Goal: Task Accomplishment & Management: Manage account settings

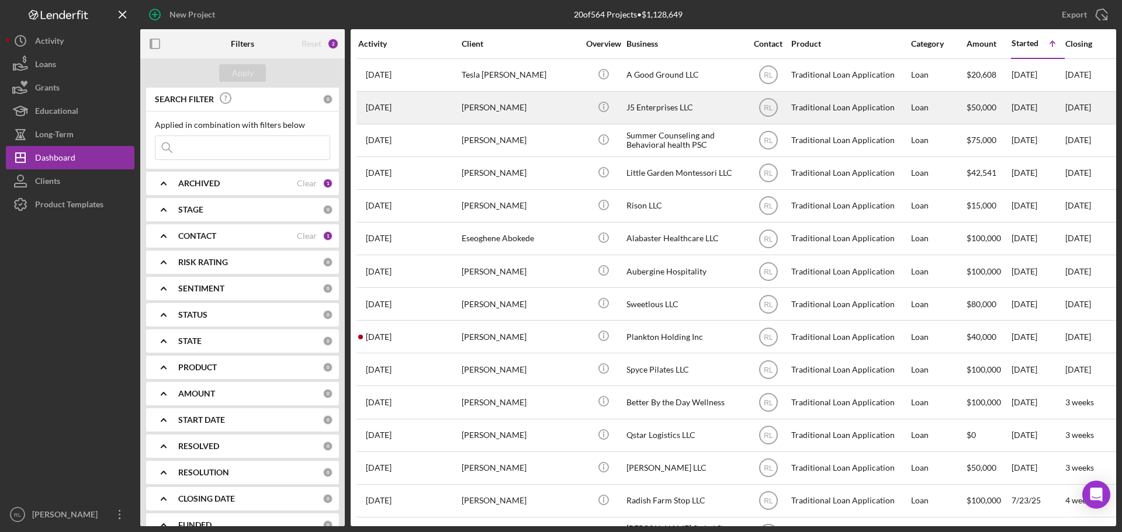
click at [543, 114] on div "[PERSON_NAME]" at bounding box center [520, 107] width 117 height 31
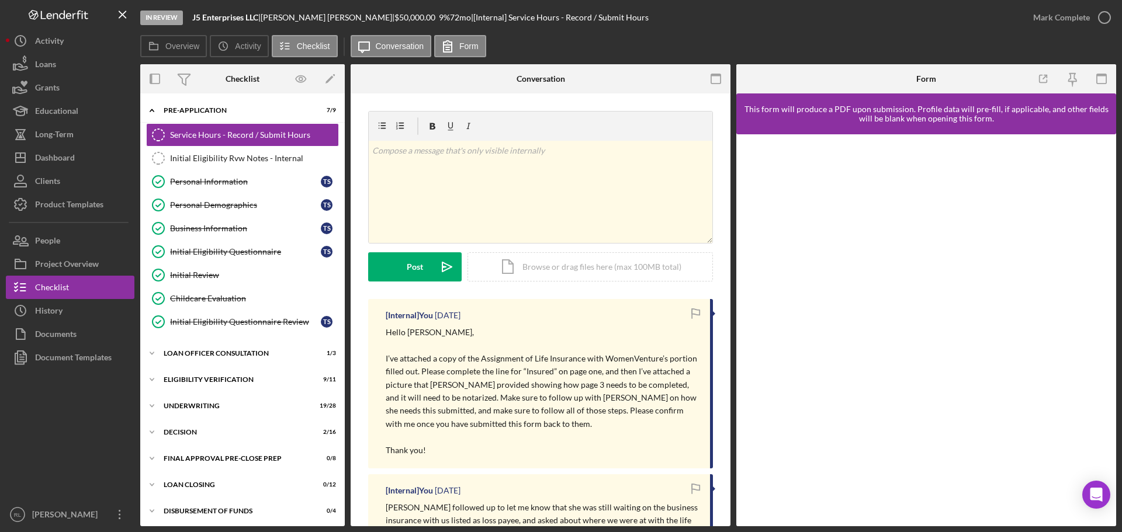
drag, startPoint x: 526, startPoint y: 337, endPoint x: 518, endPoint y: 450, distance: 113.0
click at [518, 450] on div "[Internal] You [DATE] Hello [PERSON_NAME], I’ve attached a copy of the Assignme…" at bounding box center [540, 383] width 345 height 169
click at [518, 450] on p "Thank you!" at bounding box center [542, 450] width 313 height 13
drag, startPoint x: 535, startPoint y: 453, endPoint x: 537, endPoint y: 317, distance: 136.1
click at [537, 317] on div "[Internal] You [DATE] Hello [PERSON_NAME], I’ve attached a copy of the Assignme…" at bounding box center [540, 383] width 345 height 169
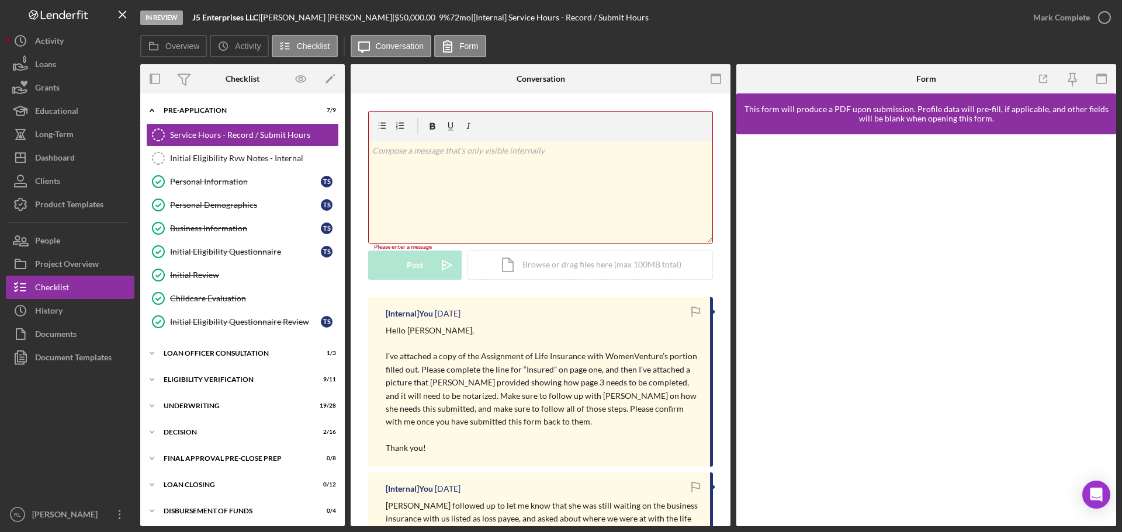
click at [542, 375] on p "I’ve attached a copy of the Assignment of Life Insurance with WomenVenture’s po…" at bounding box center [542, 389] width 313 height 78
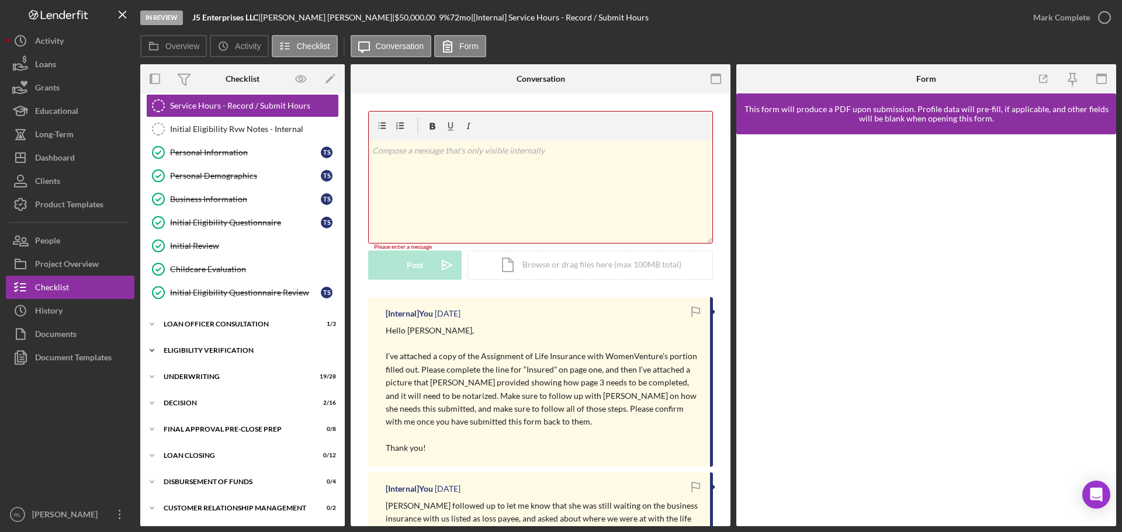
scroll to position [56, 0]
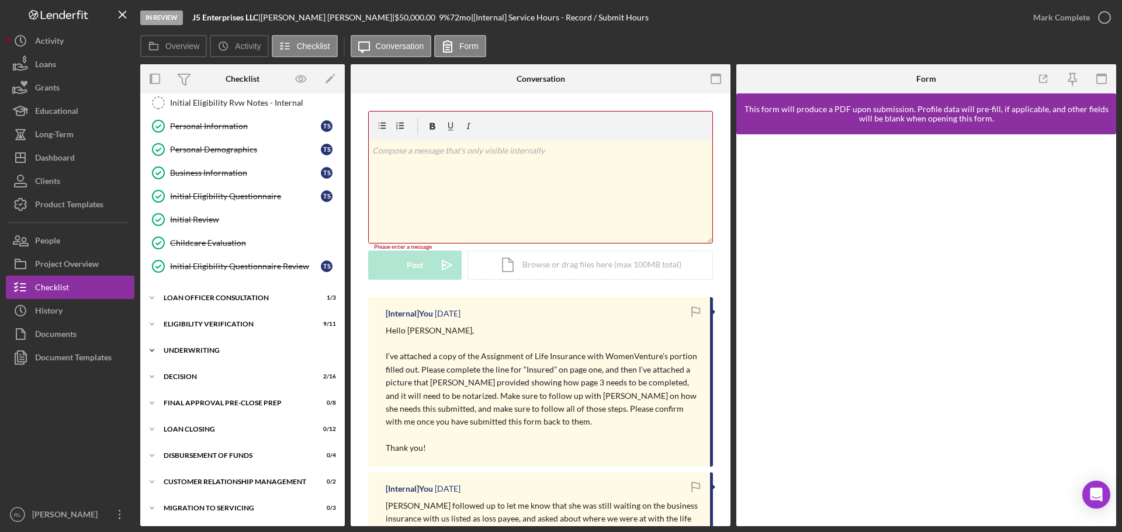
click at [230, 347] on div "Underwriting" at bounding box center [247, 350] width 167 height 7
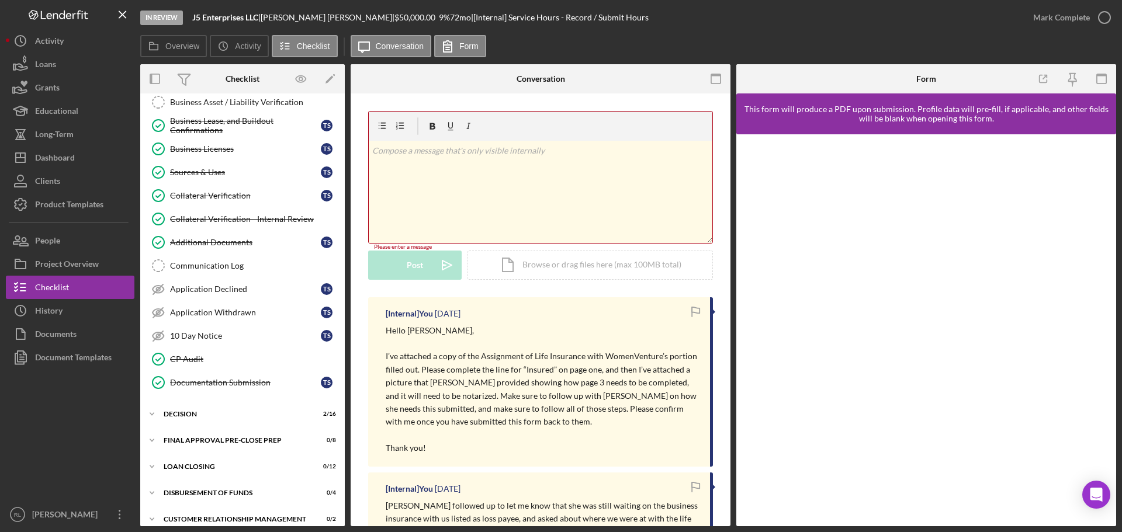
scroll to position [698, 0]
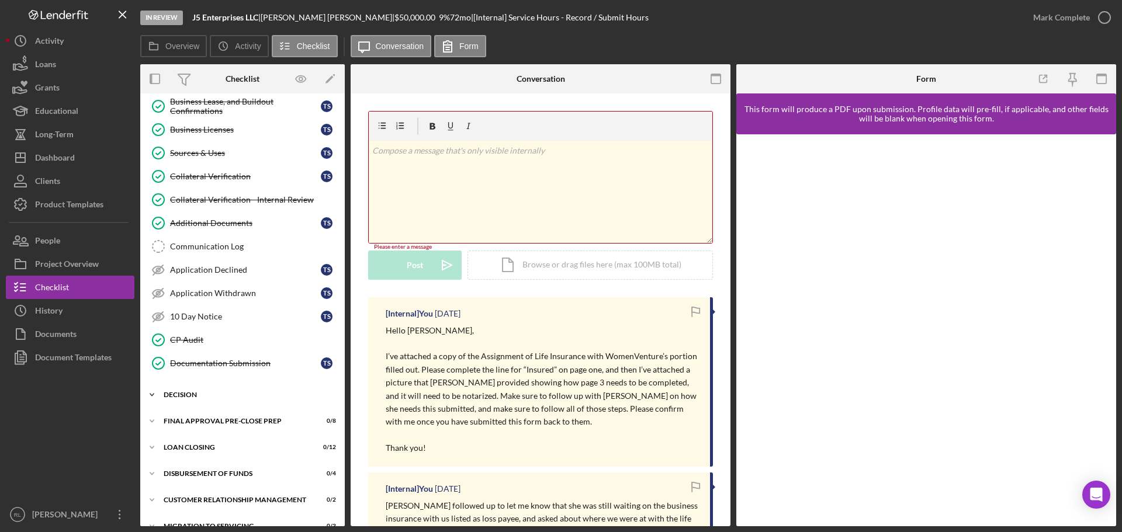
click at [217, 404] on div "Icon/Expander Decision 2 / 16" at bounding box center [242, 394] width 204 height 23
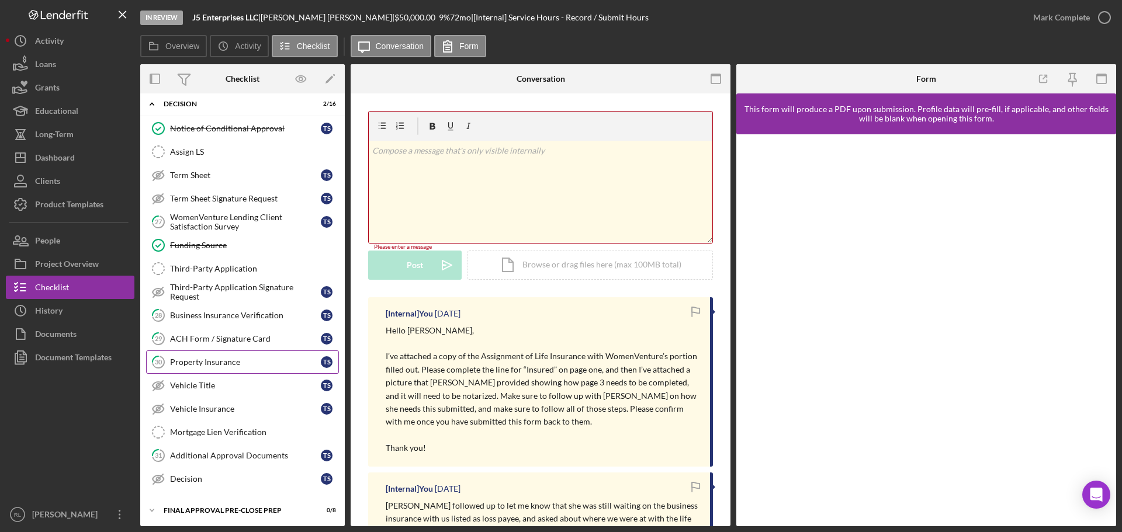
scroll to position [990, 0]
click at [253, 435] on div "Mortgage Lien Verification" at bounding box center [254, 430] width 168 height 9
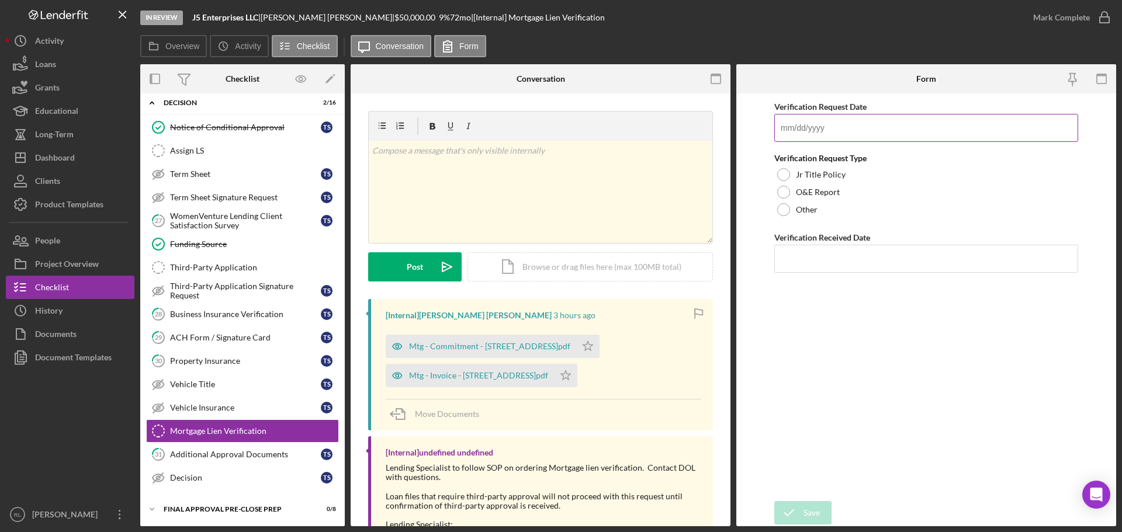
click at [838, 122] on input "Verification Request Date" at bounding box center [926, 128] width 304 height 28
click at [849, 129] on input "Verification Request Date" at bounding box center [926, 128] width 304 height 28
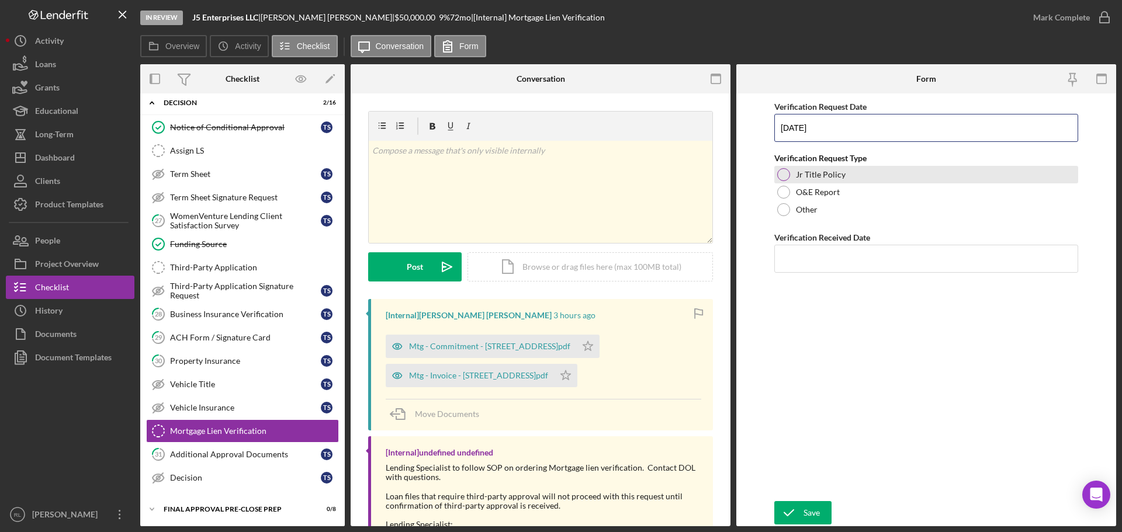
type input "[DATE]"
click at [829, 174] on label "Jr Title Policy" at bounding box center [821, 174] width 50 height 9
click at [830, 258] on input "Verification Received Date" at bounding box center [926, 259] width 304 height 28
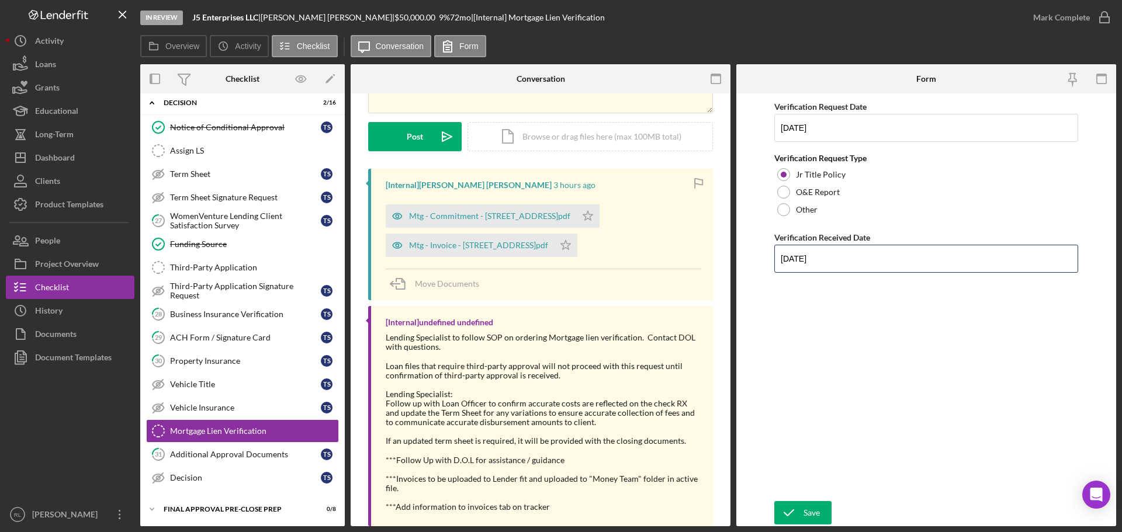
scroll to position [154, 0]
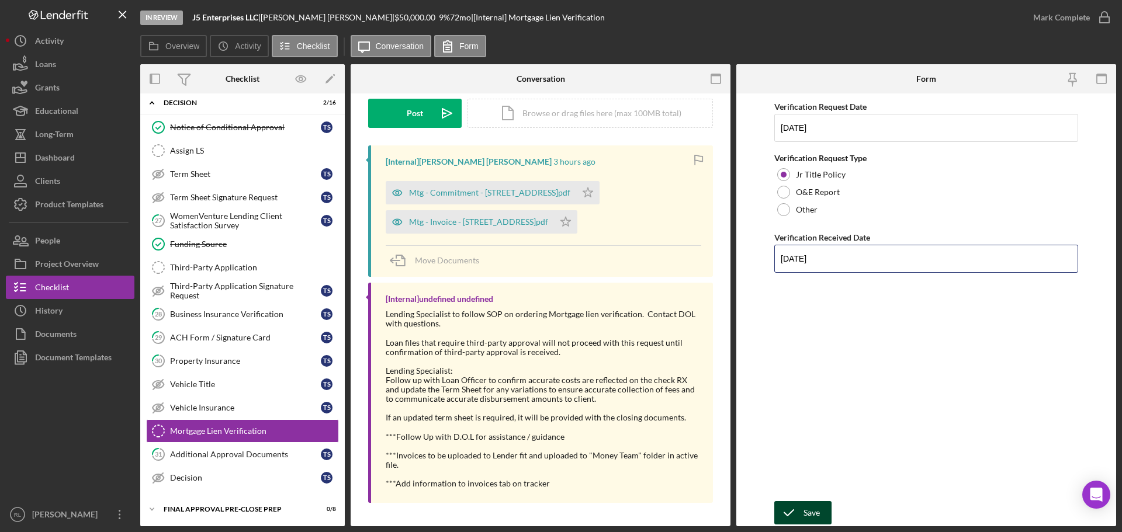
type input "[DATE]"
click at [796, 509] on icon "submit" at bounding box center [788, 512] width 29 height 29
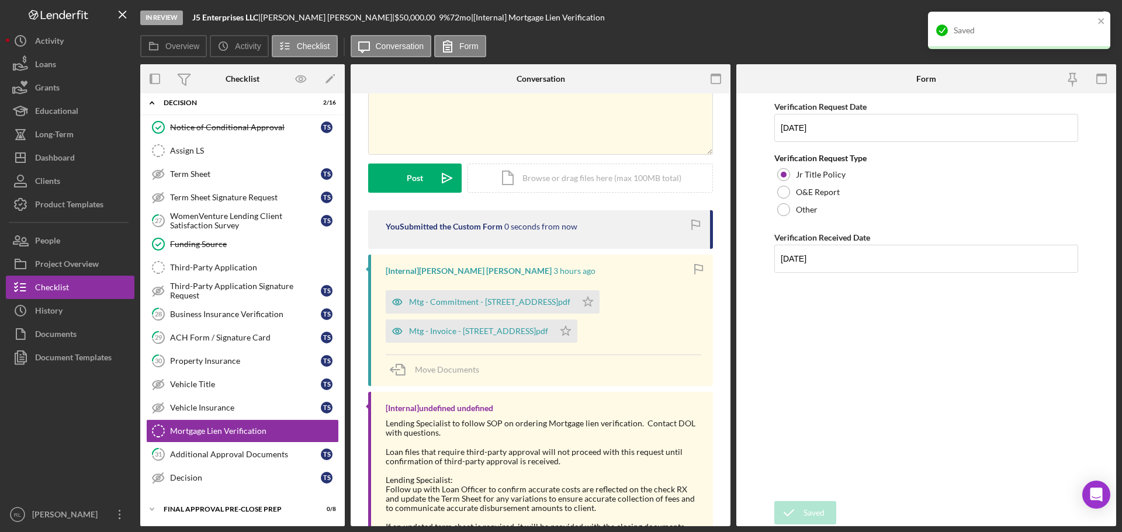
scroll to position [0, 0]
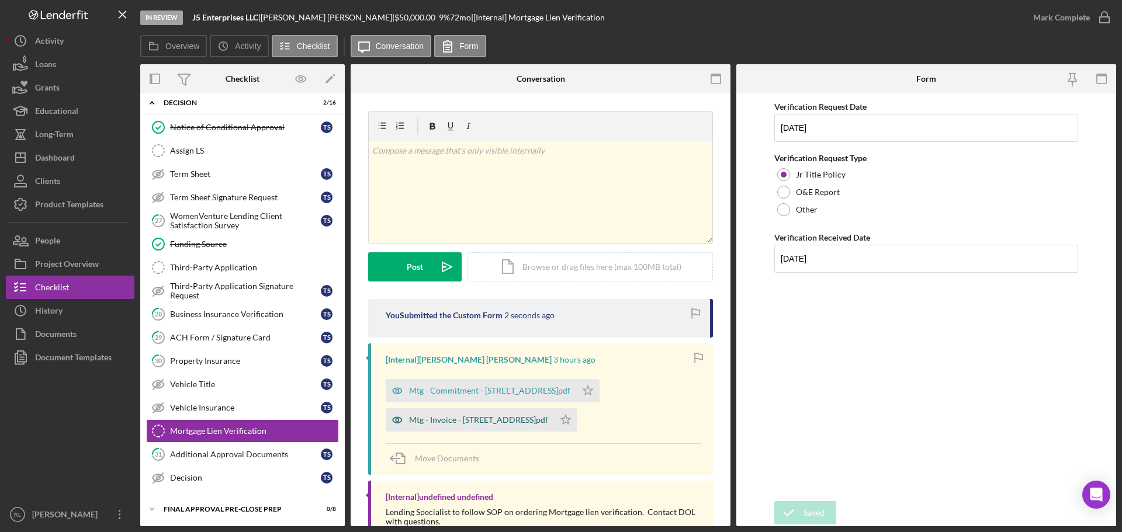
click at [491, 419] on div "Mtg - Invoice - [STREET_ADDRESS]pdf" at bounding box center [478, 419] width 139 height 9
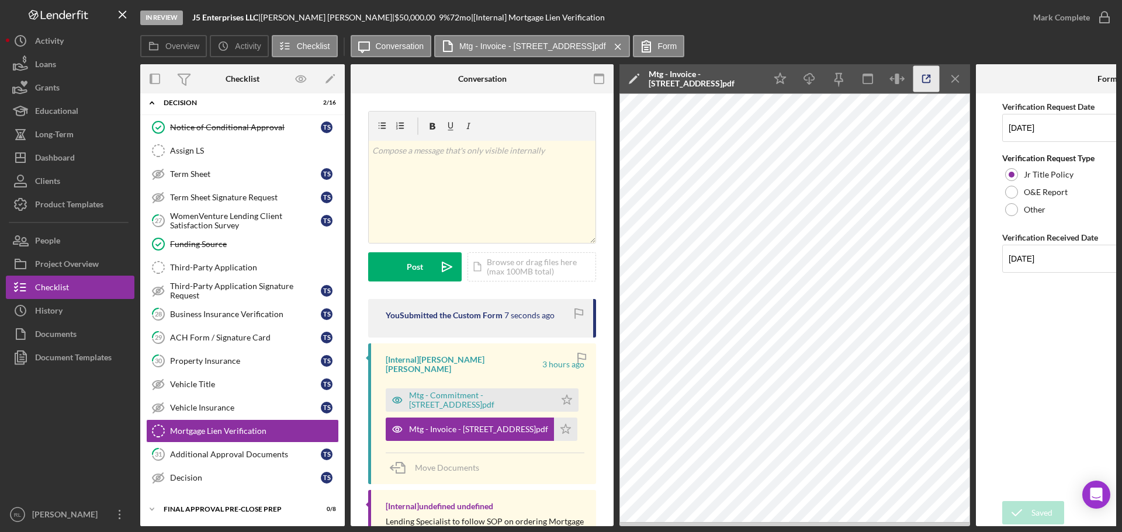
click at [926, 79] on line "button" at bounding box center [928, 77] width 4 height 4
click at [568, 395] on polygon "button" at bounding box center [567, 399] width 10 height 9
click at [556, 421] on icon "Icon/Star" at bounding box center [565, 429] width 23 height 23
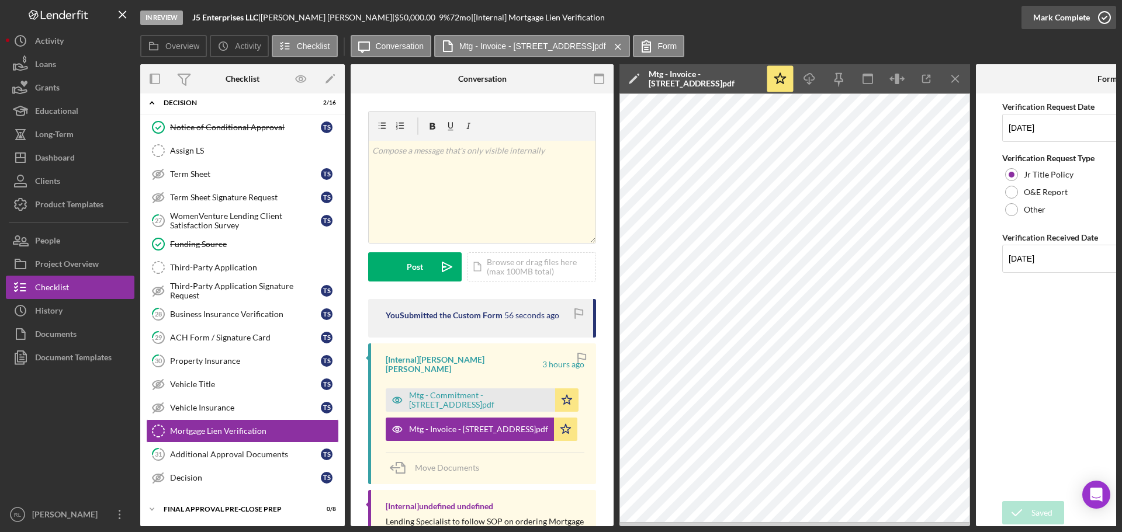
click at [1074, 19] on div "Mark Complete" at bounding box center [1061, 17] width 57 height 23
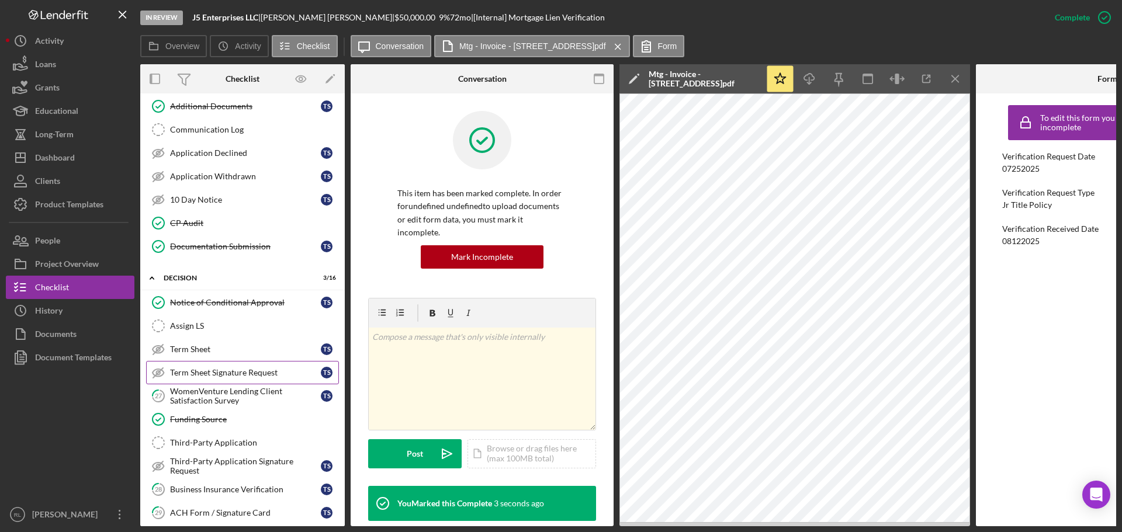
scroll to position [1049, 0]
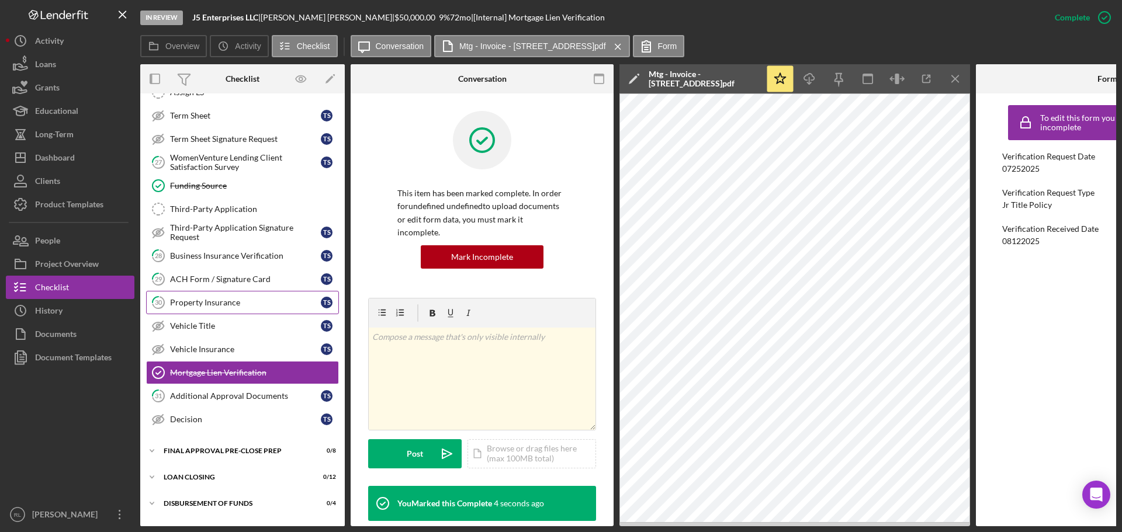
click at [245, 299] on div "Property Insurance" at bounding box center [245, 302] width 151 height 9
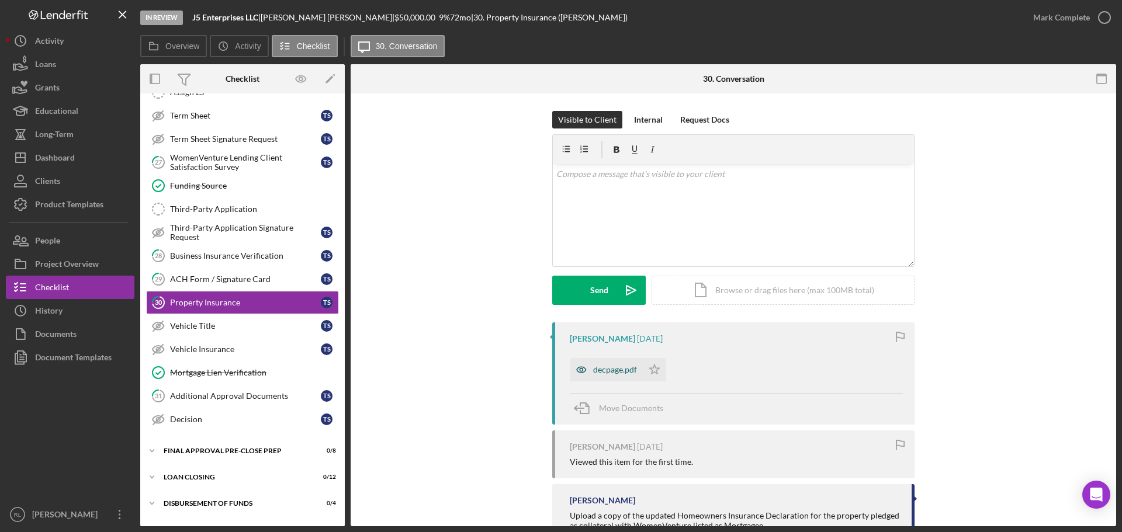
click at [608, 370] on div "decpage.pdf" at bounding box center [615, 369] width 44 height 9
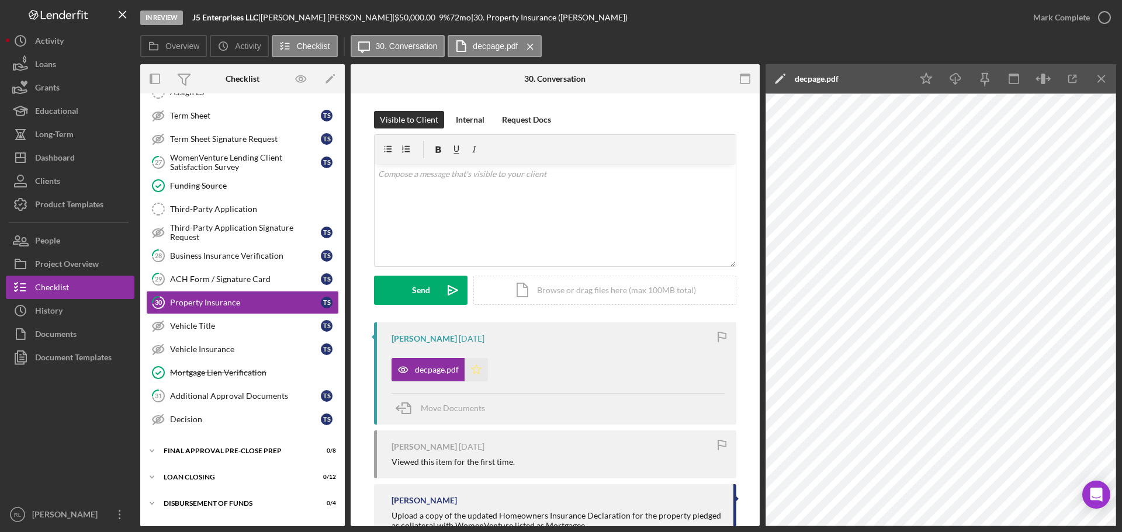
click at [470, 376] on icon "Icon/Star" at bounding box center [475, 369] width 23 height 23
click at [1085, 23] on div "Mark Complete" at bounding box center [1061, 17] width 57 height 23
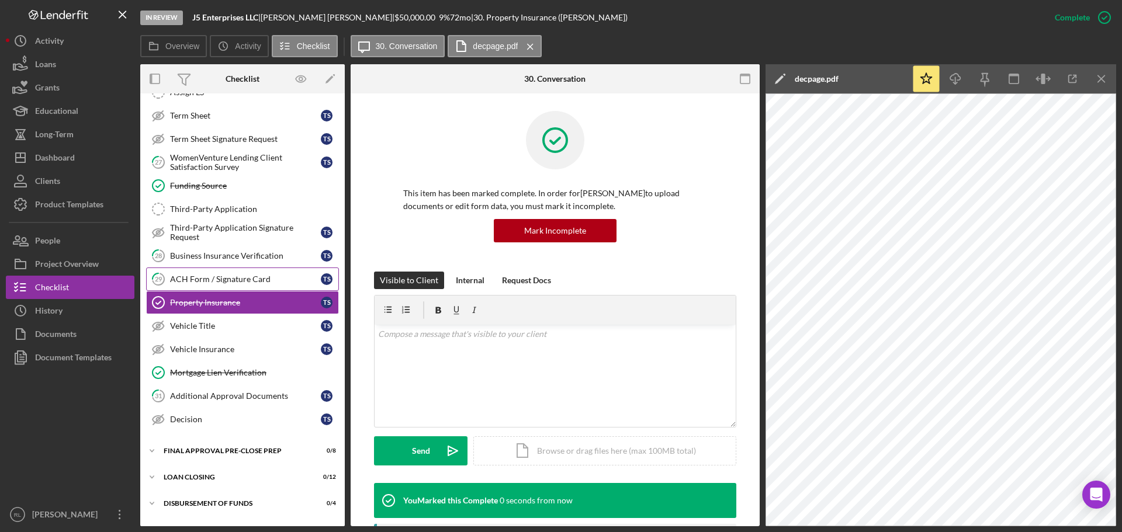
click at [254, 284] on div "ACH Form / Signature Card" at bounding box center [245, 279] width 151 height 9
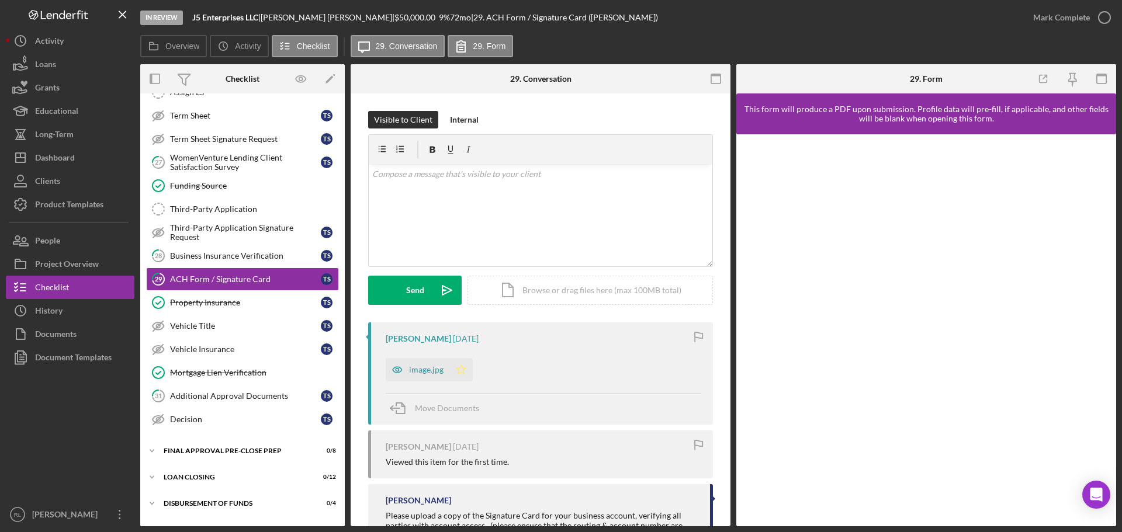
click at [469, 374] on icon "Icon/Star" at bounding box center [460, 369] width 23 height 23
click at [1081, 22] on div "Mark Complete" at bounding box center [1061, 17] width 57 height 23
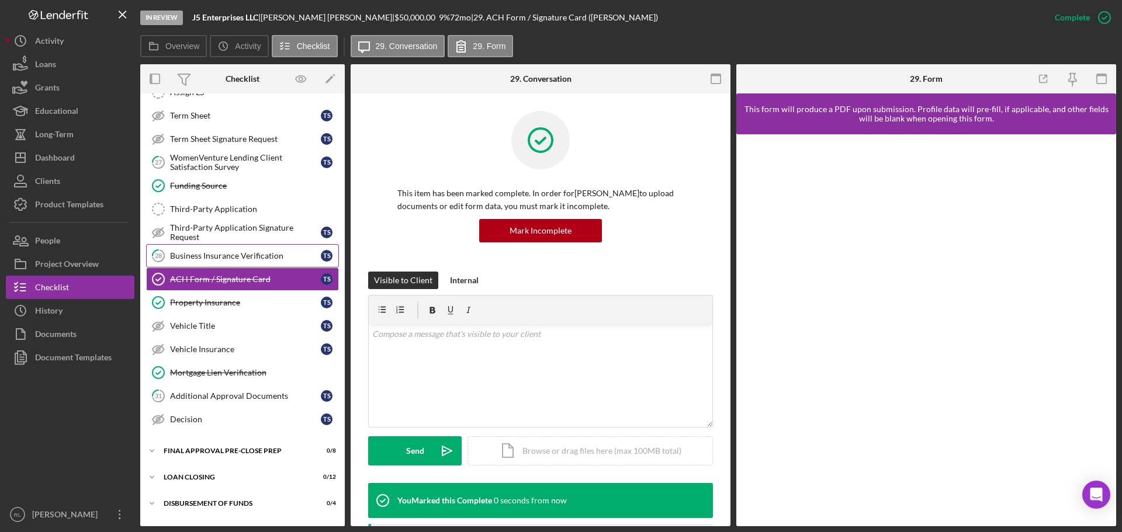
click at [221, 252] on div "Business Insurance Verification" at bounding box center [245, 255] width 151 height 9
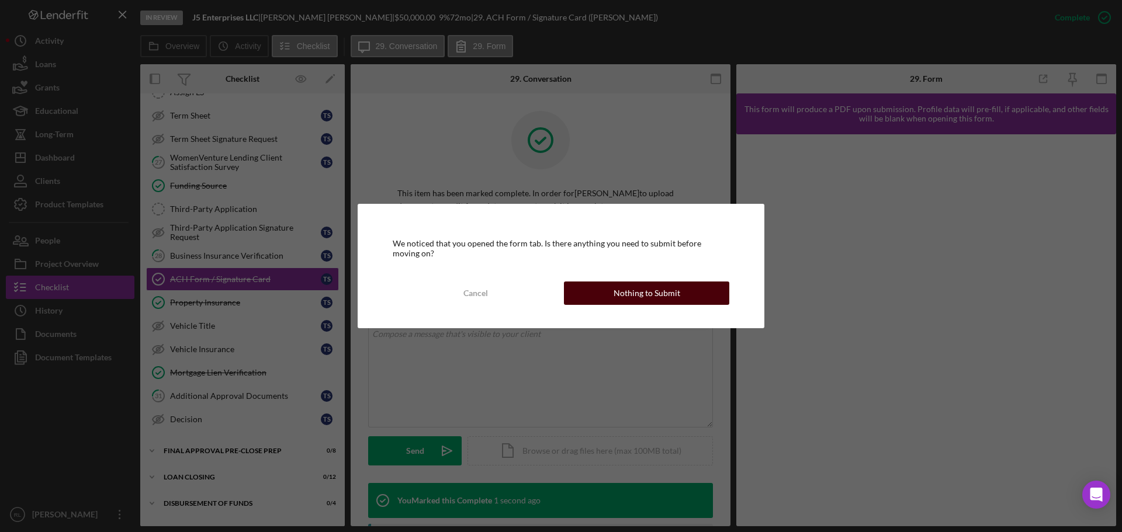
click at [627, 287] on div "Nothing to Submit" at bounding box center [646, 293] width 67 height 23
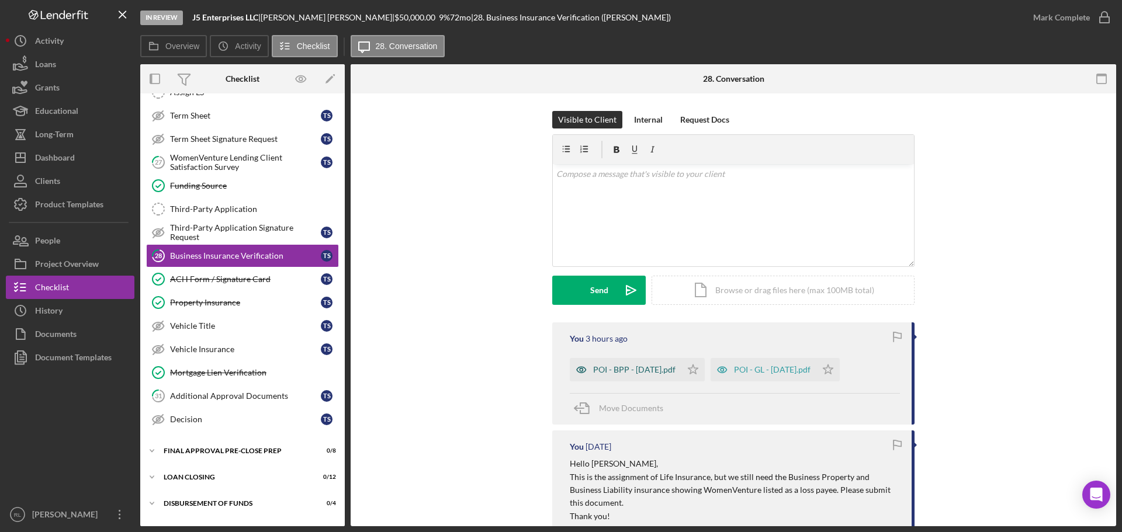
click at [633, 370] on div "POI - BPP - [DATE].pdf" at bounding box center [634, 369] width 82 height 9
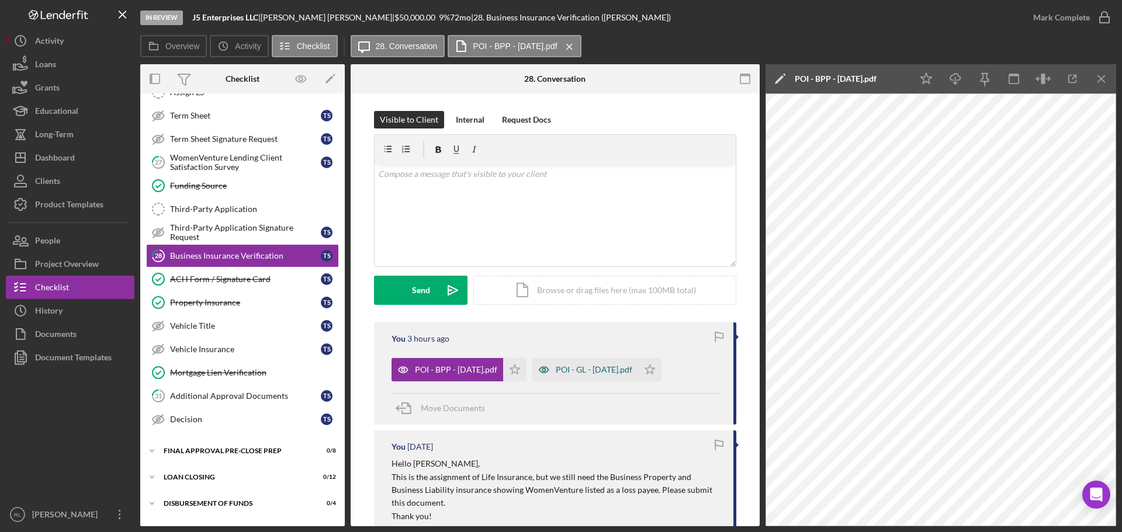
click at [612, 369] on div "POI - GL - [DATE].pdf" at bounding box center [594, 369] width 77 height 9
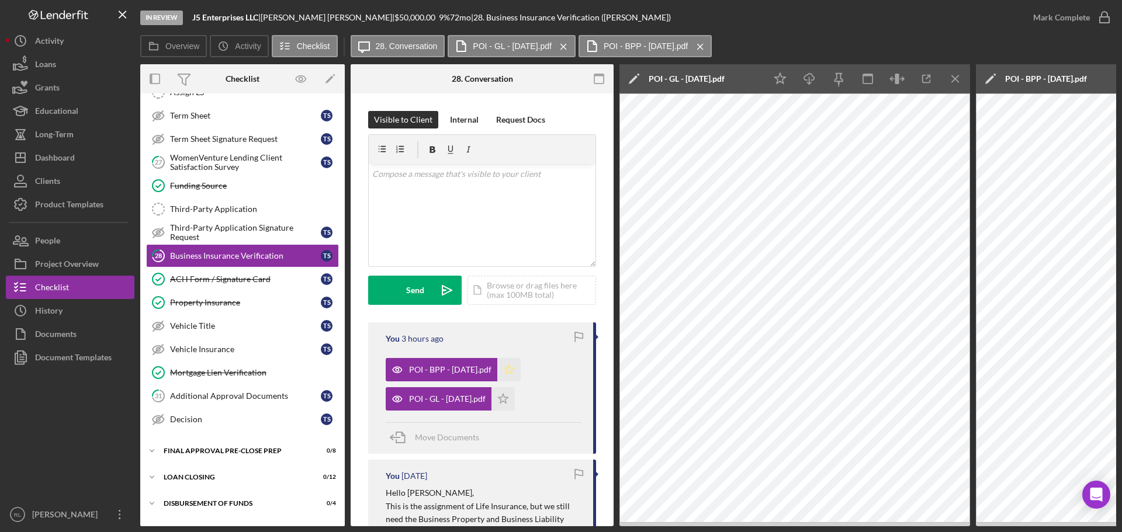
click at [514, 368] on polygon "button" at bounding box center [509, 369] width 10 height 9
click at [514, 404] on icon "Icon/Star" at bounding box center [502, 398] width 23 height 23
click at [1043, 12] on div "Mark Complete" at bounding box center [1061, 17] width 57 height 23
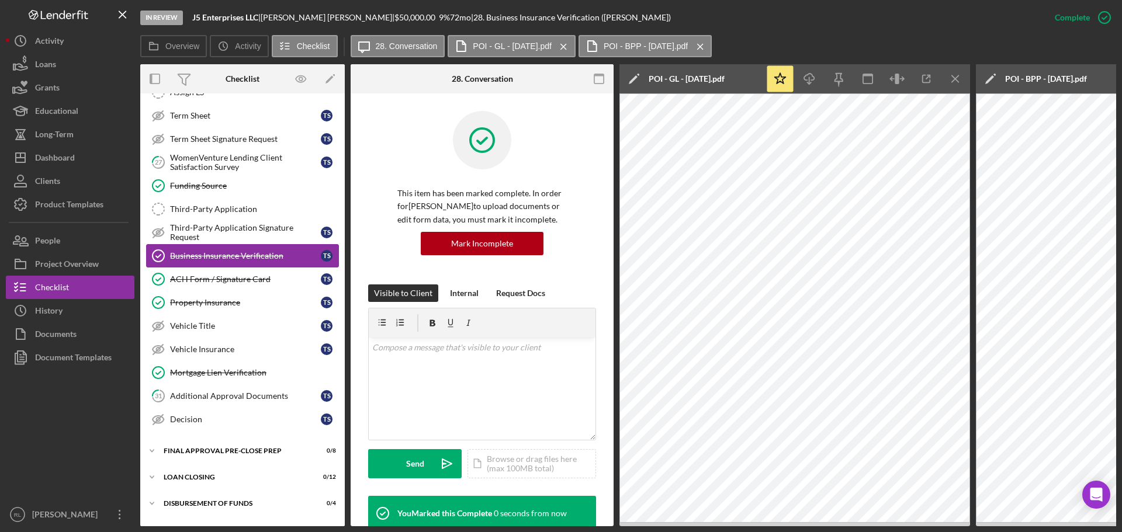
scroll to position [990, 0]
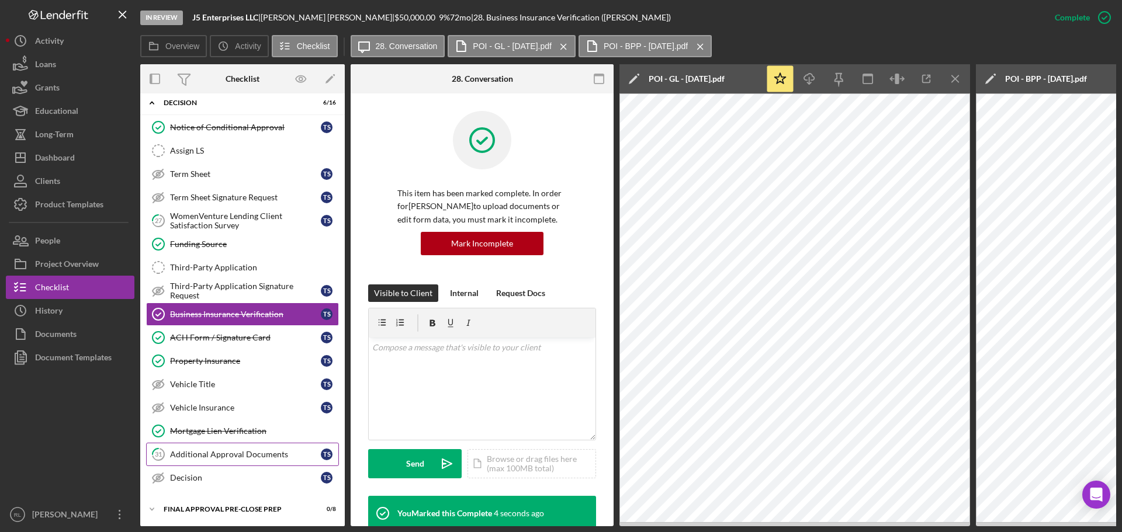
click at [216, 448] on link "31 Additional Approval Documents T S" at bounding box center [242, 454] width 193 height 23
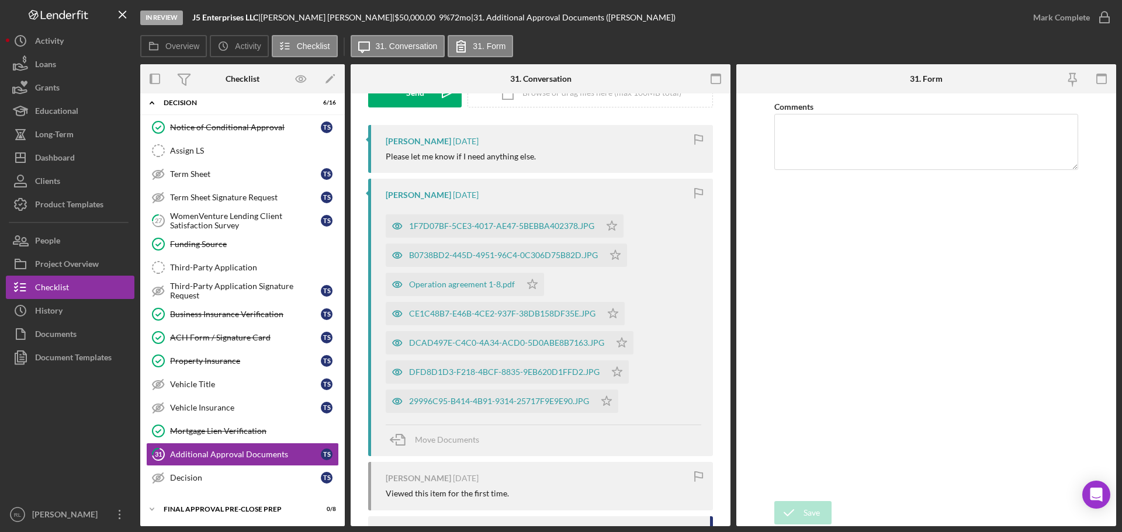
scroll to position [162, 0]
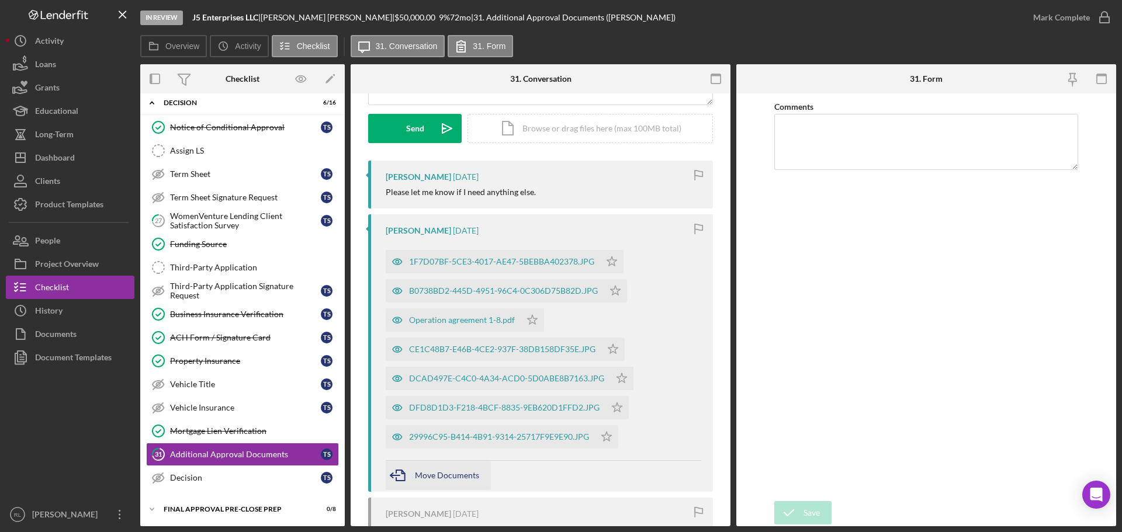
click at [421, 481] on div "Move Documents" at bounding box center [447, 475] width 64 height 29
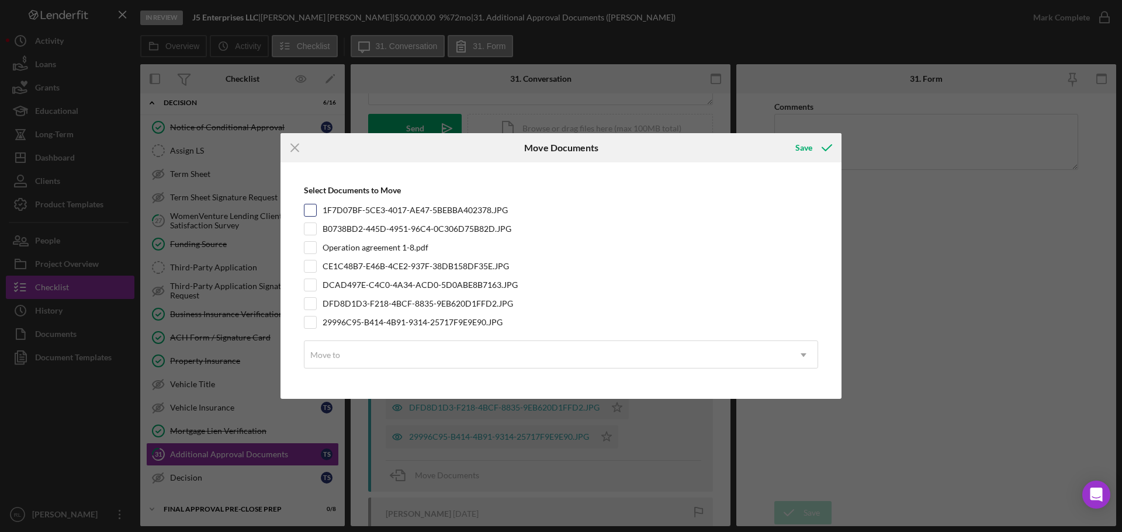
click at [313, 211] on input "1F7D07BF-5CE3-4017-AE47-5BEBBA402378.JPG" at bounding box center [310, 210] width 12 height 12
checkbox input "true"
click at [308, 231] on input "B0738BD2-445D-4951-96C4-0C306D75B82D.JPG" at bounding box center [310, 229] width 12 height 12
checkbox input "true"
click at [309, 248] on input "Operation agreement 1-8.pdf" at bounding box center [310, 248] width 12 height 12
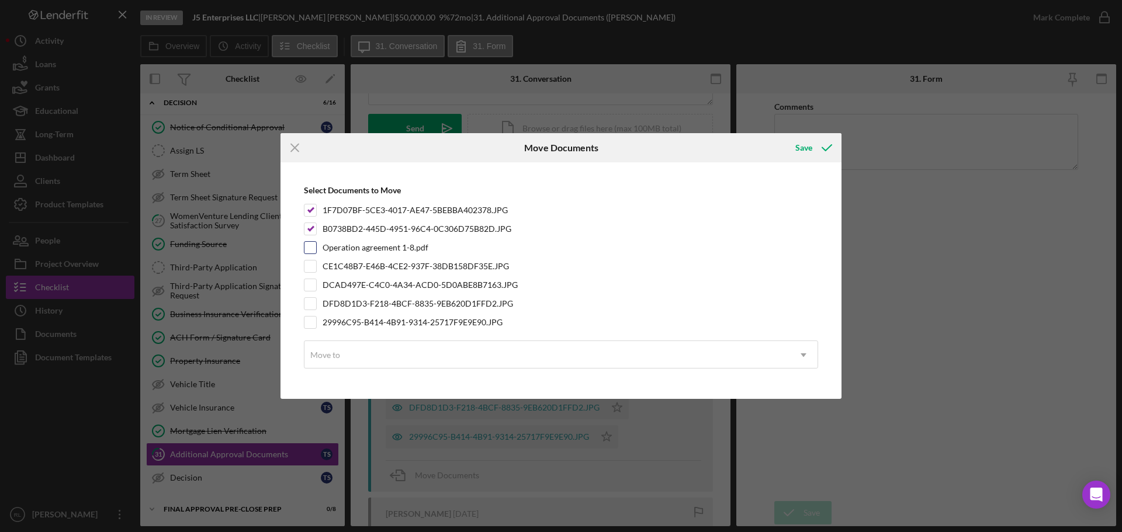
checkbox input "true"
click at [311, 266] on input "CE1C48B7-E46B-4CE2-937F-38DB158DF35E.JPG" at bounding box center [310, 267] width 12 height 12
checkbox input "true"
click at [314, 283] on input "DCAD497E-C4C0-4A34-ACD0-5D0ABE8B7163.JPG" at bounding box center [310, 285] width 12 height 12
checkbox input "true"
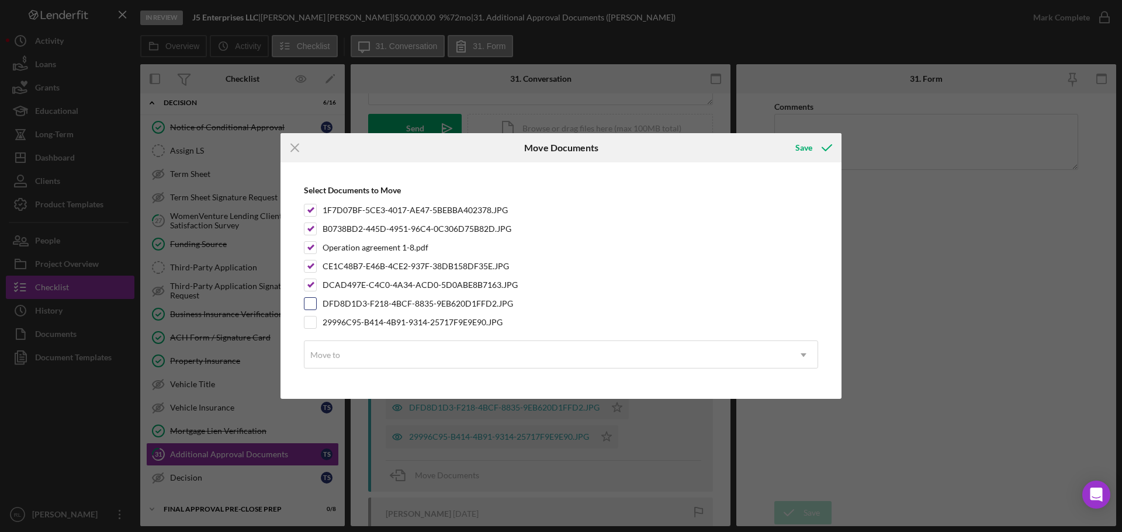
click at [309, 305] on input "DFD8D1D3-F218-4BCF-8835-9EB620D1FFD2.JPG" at bounding box center [310, 304] width 12 height 12
checkbox input "true"
click at [308, 320] on input "29996C95-B414-4B91-9314-25717F9E9E90.JPG" at bounding box center [310, 323] width 12 height 12
checkbox input "true"
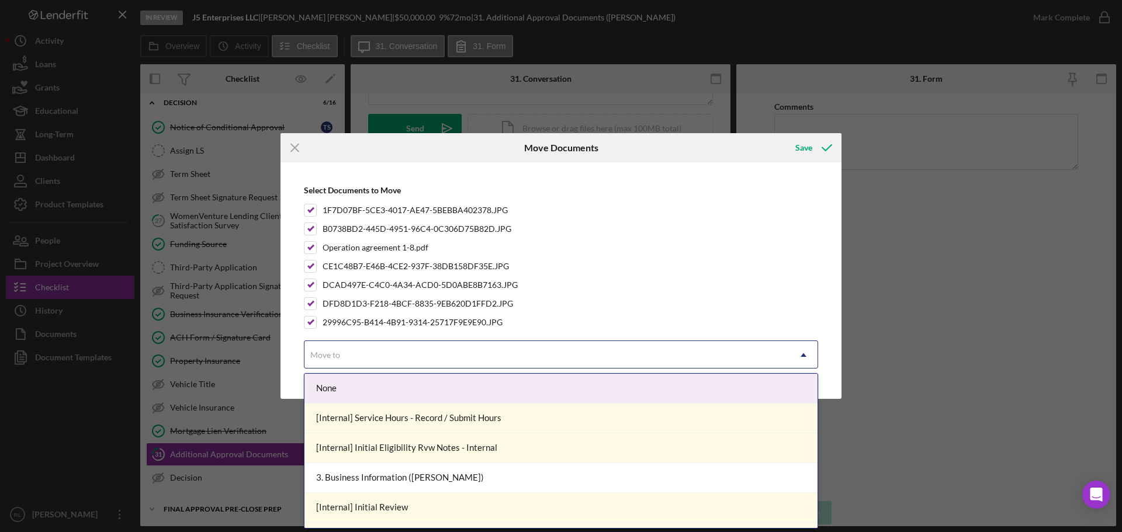
click at [404, 362] on div "Move to" at bounding box center [546, 355] width 485 height 27
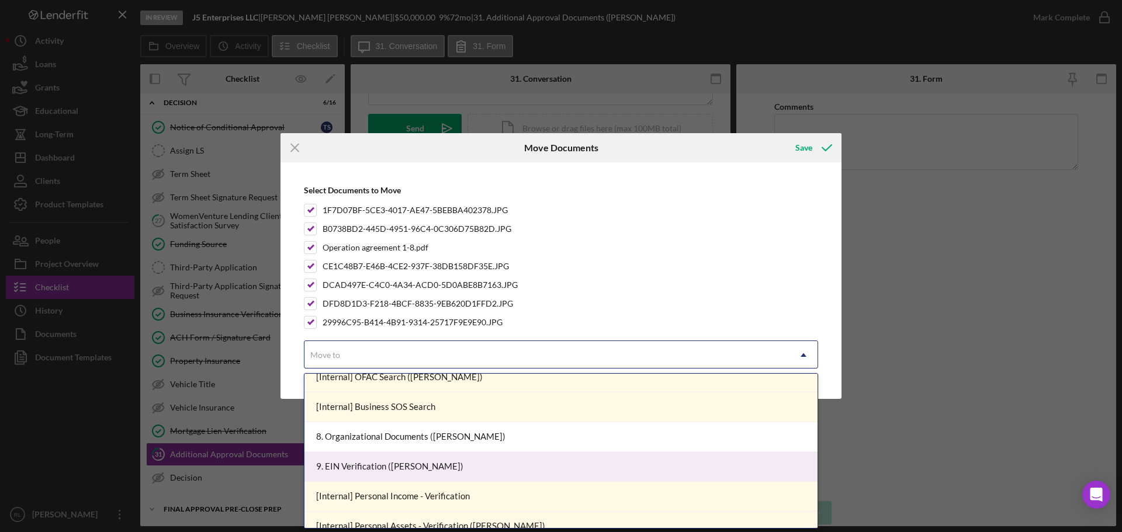
scroll to position [292, 0]
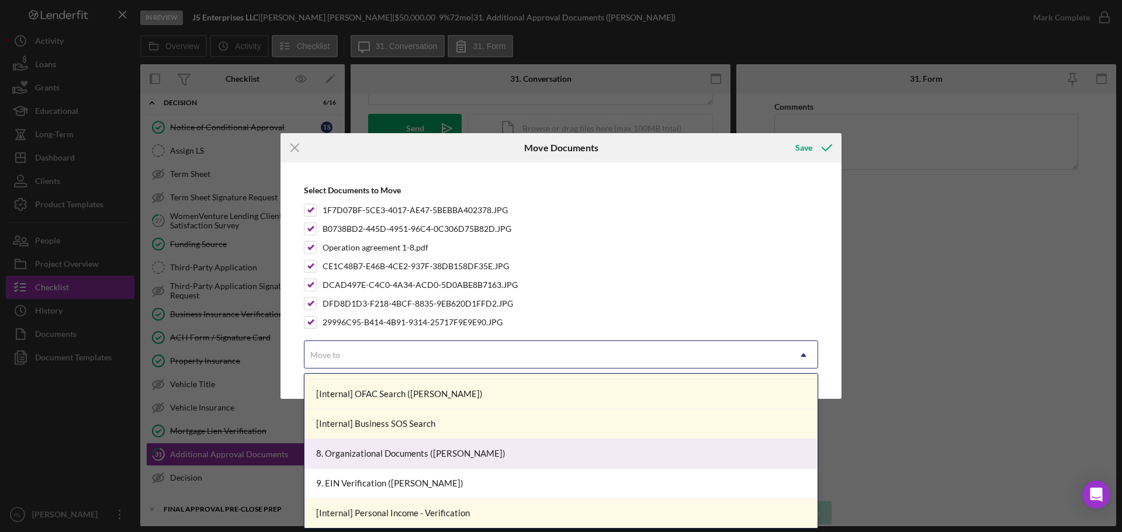
click at [478, 457] on div "8. Organizational Documents ([PERSON_NAME])" at bounding box center [560, 454] width 513 height 30
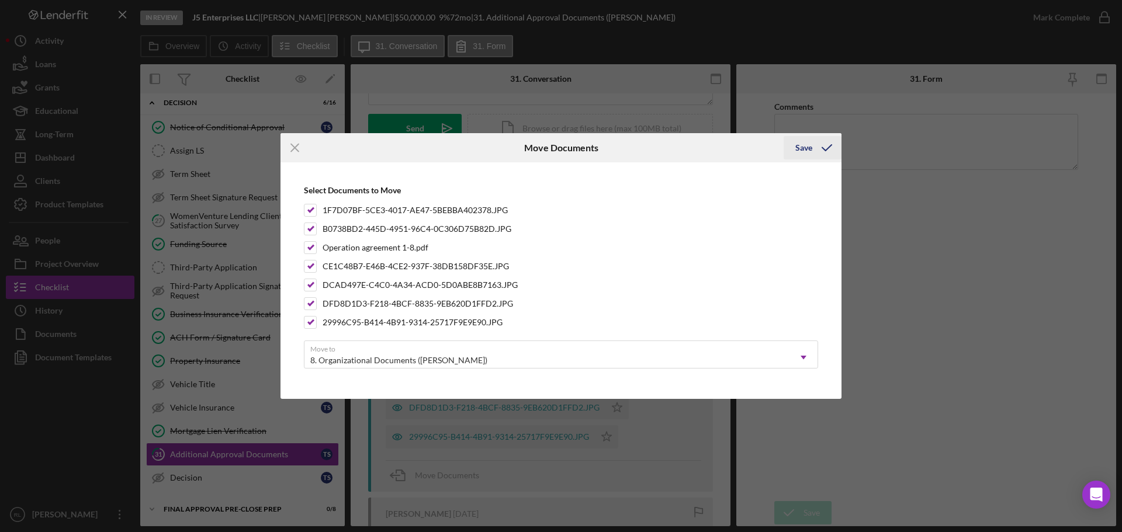
click at [816, 144] on icon "submit" at bounding box center [826, 147] width 29 height 29
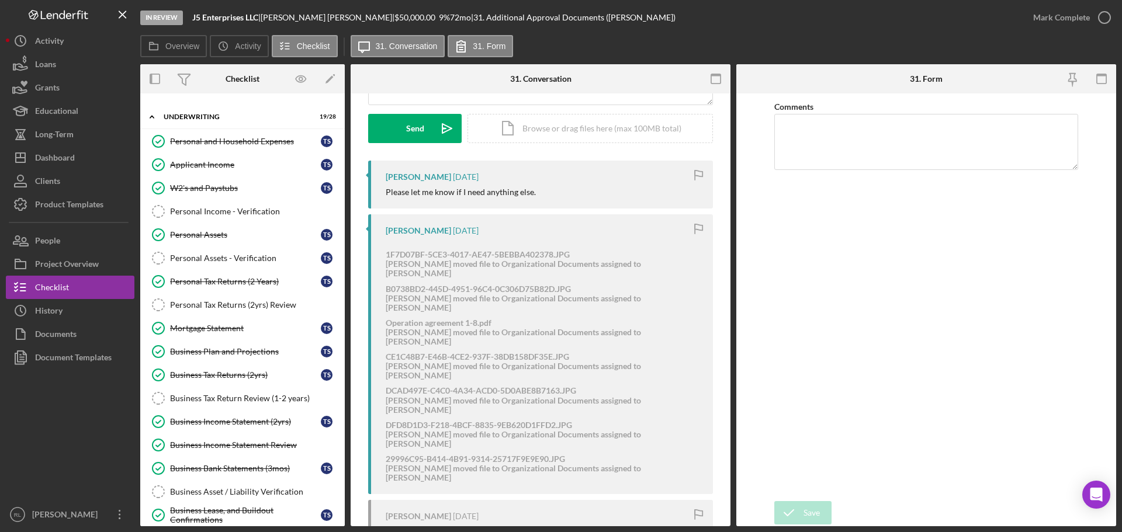
scroll to position [0, 0]
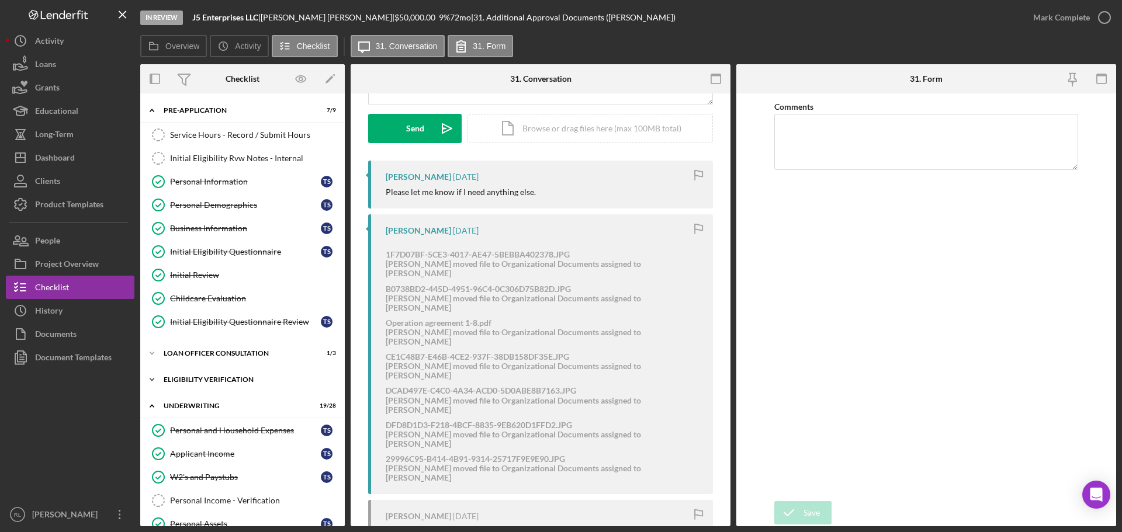
click at [213, 375] on div "Icon/Expander Eligibility Verification 9 / 11" at bounding box center [242, 379] width 204 height 23
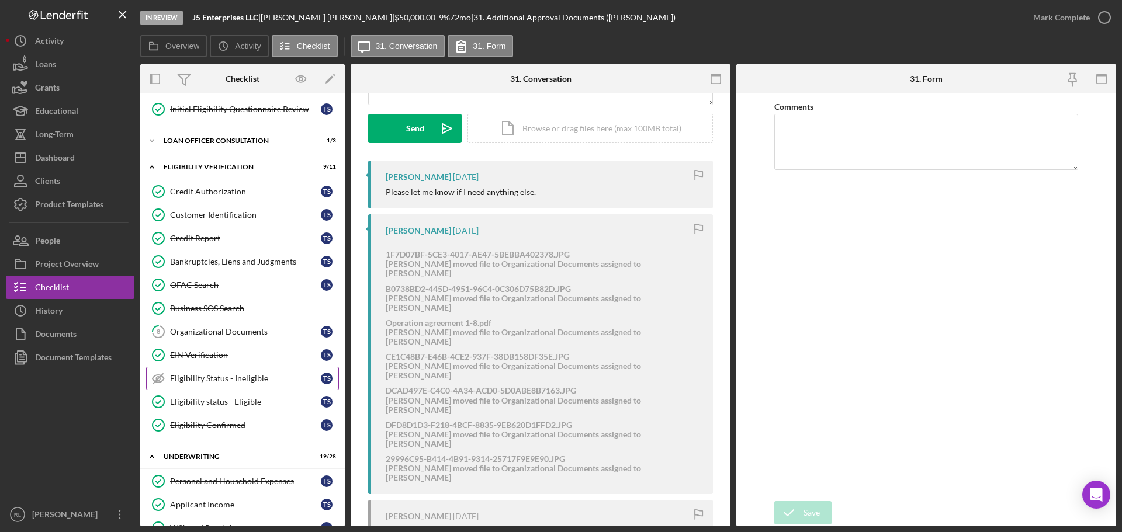
scroll to position [234, 0]
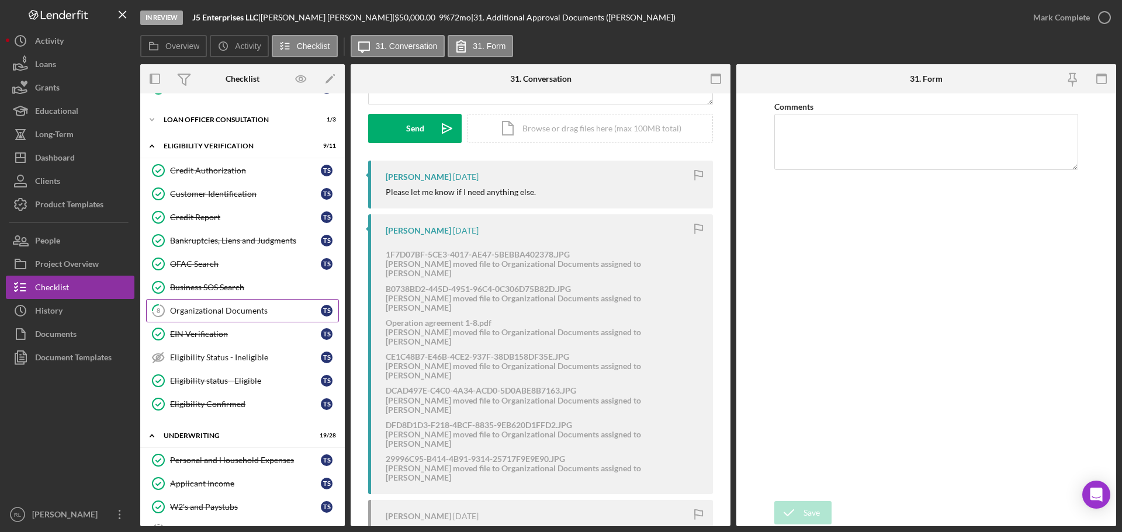
click at [248, 310] on div "Organizational Documents" at bounding box center [245, 310] width 151 height 9
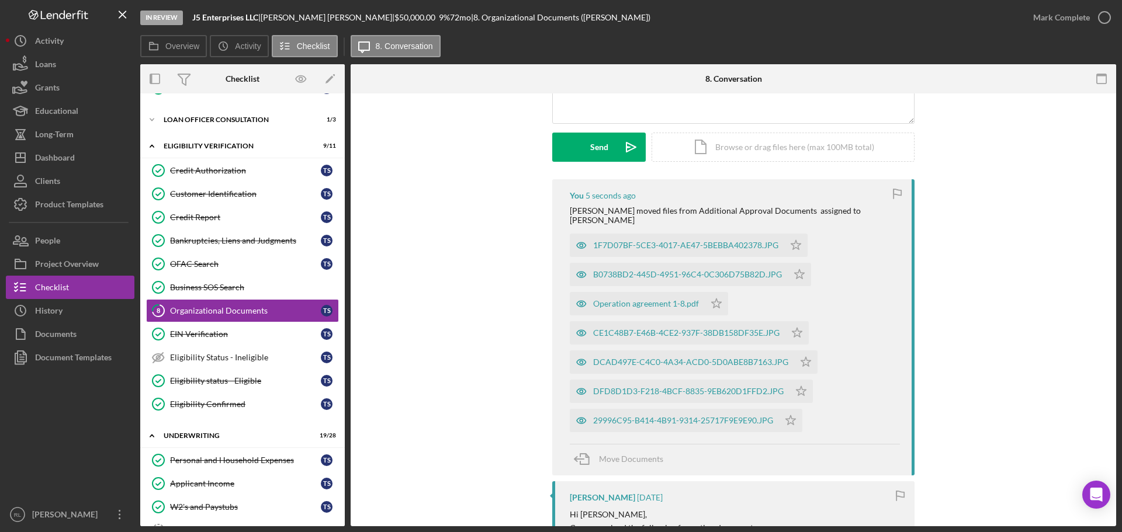
scroll to position [175, 0]
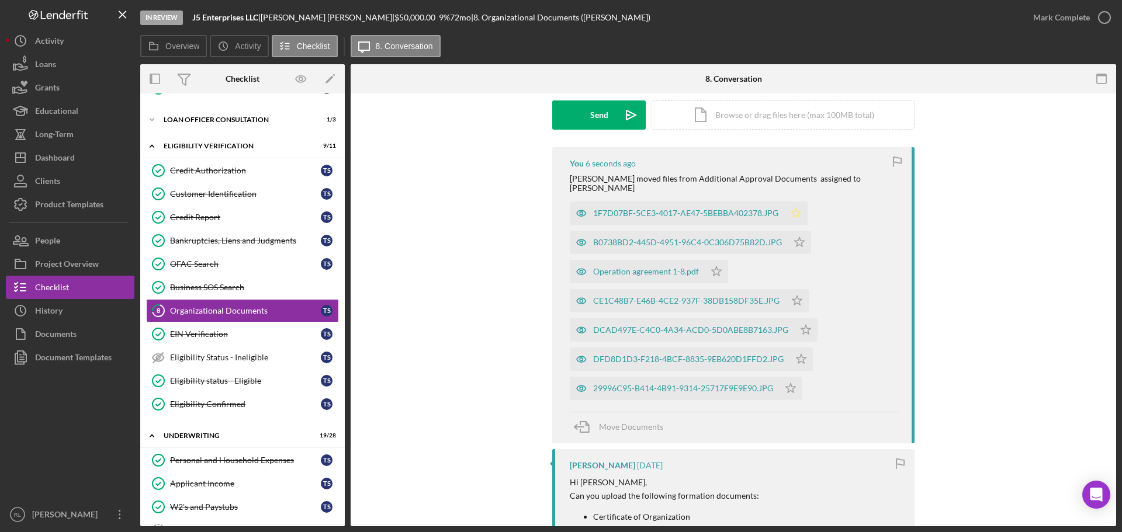
click at [794, 203] on icon "Icon/Star" at bounding box center [795, 213] width 23 height 23
click at [794, 235] on icon "Icon/Star" at bounding box center [799, 242] width 23 height 23
click at [715, 266] on polygon "button" at bounding box center [717, 270] width 10 height 9
click at [792, 289] on icon "Icon/Star" at bounding box center [796, 300] width 23 height 23
click at [805, 325] on polygon "button" at bounding box center [806, 329] width 10 height 9
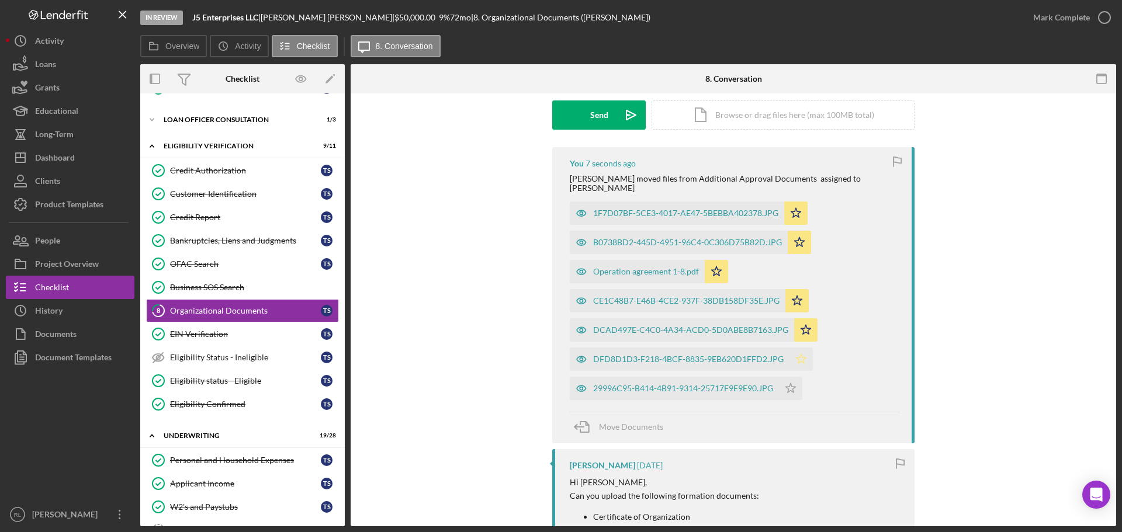
click at [796, 348] on icon "Icon/Star" at bounding box center [800, 359] width 23 height 23
click at [790, 379] on icon "Icon/Star" at bounding box center [790, 388] width 23 height 23
click at [1086, 7] on div "Mark Complete" at bounding box center [1061, 17] width 57 height 23
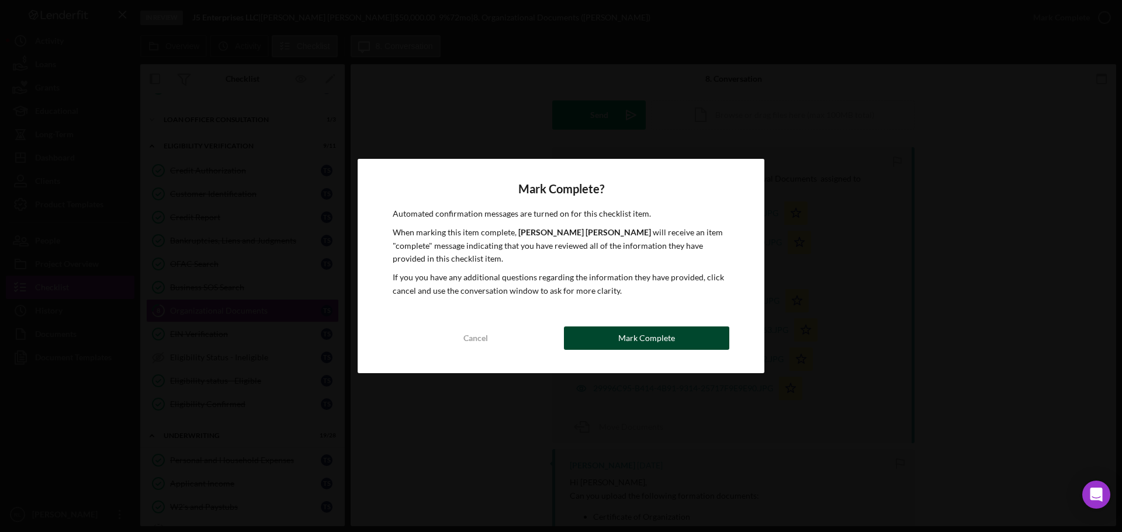
click at [654, 332] on div "Mark Complete" at bounding box center [646, 338] width 57 height 23
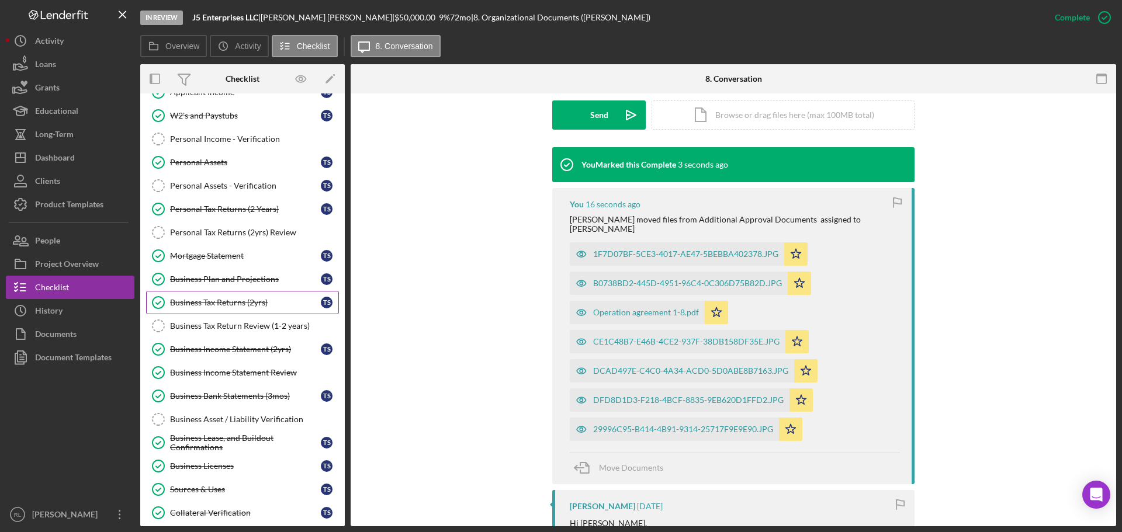
scroll to position [643, 0]
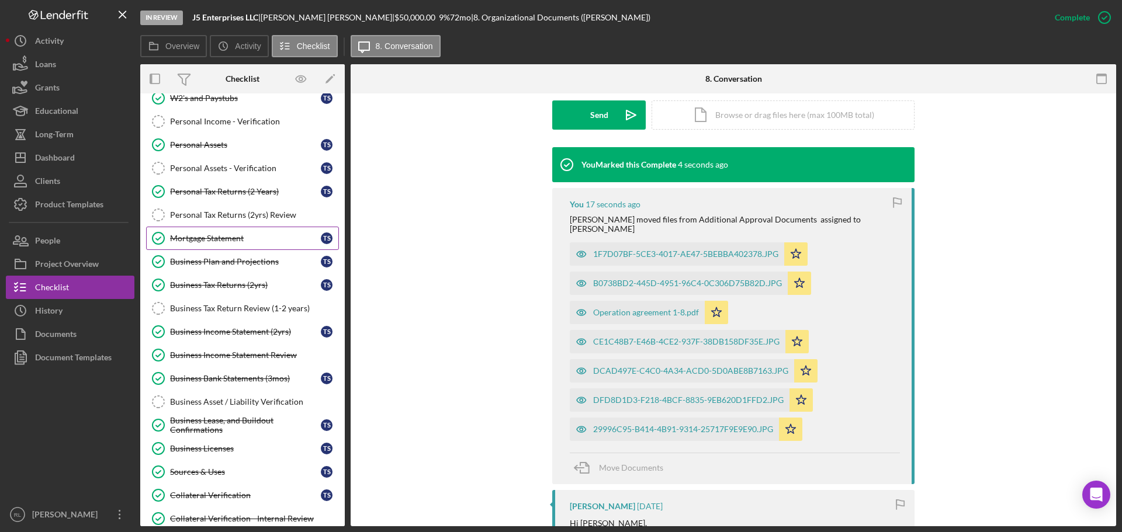
click at [248, 249] on link "Mortgage Statement Mortgage Statement T S" at bounding box center [242, 238] width 193 height 23
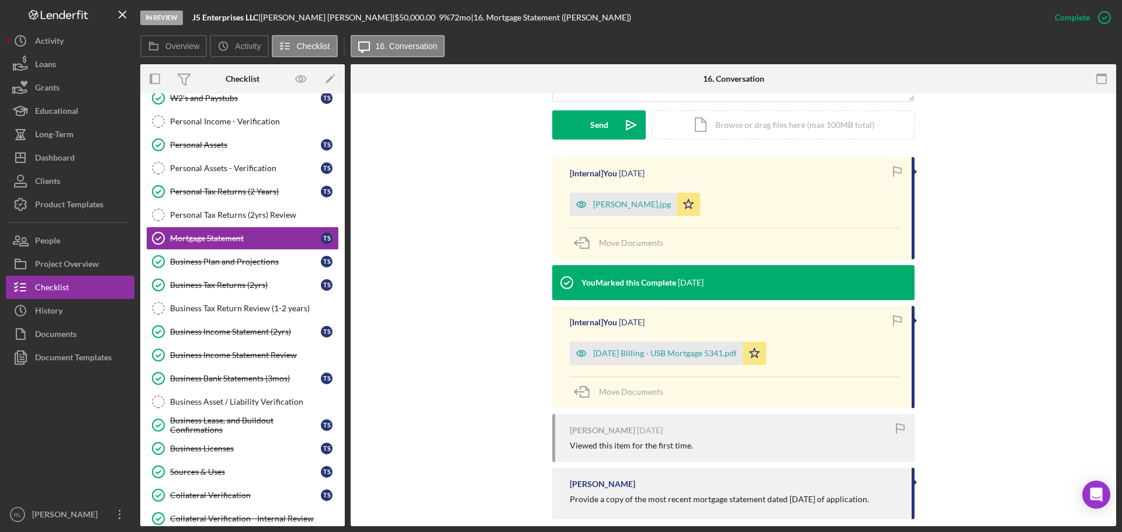
scroll to position [342, 0]
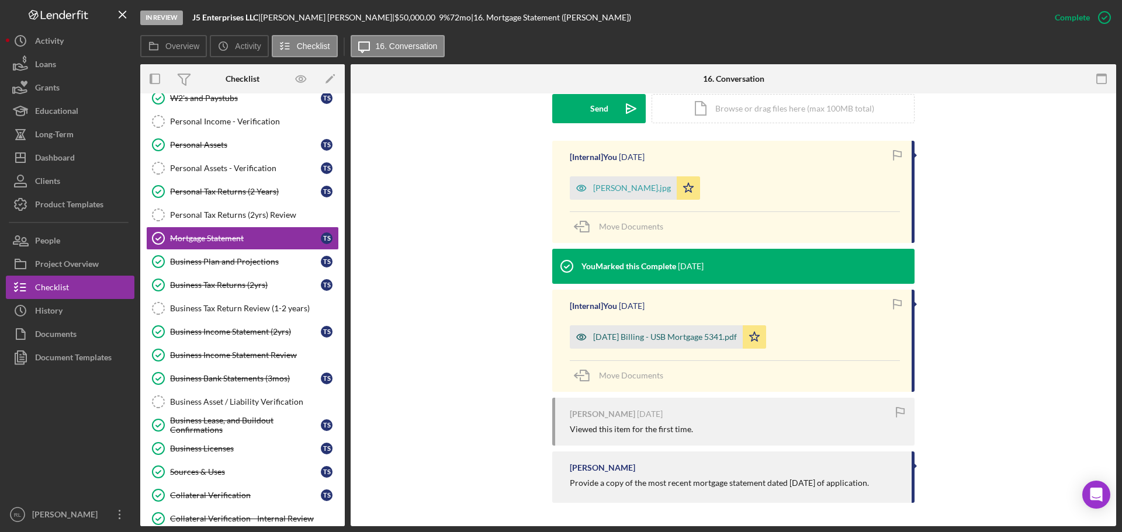
click at [664, 331] on div "[DATE] Billing - USB Mortgage 5341.pdf" at bounding box center [656, 336] width 173 height 23
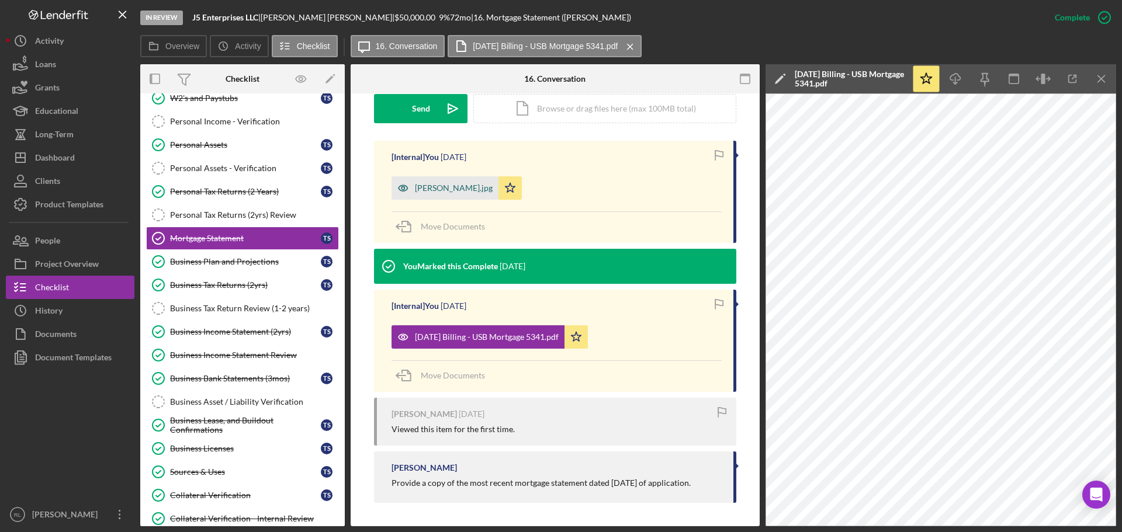
click at [438, 183] on div "[PERSON_NAME].jpg" at bounding box center [454, 187] width 78 height 9
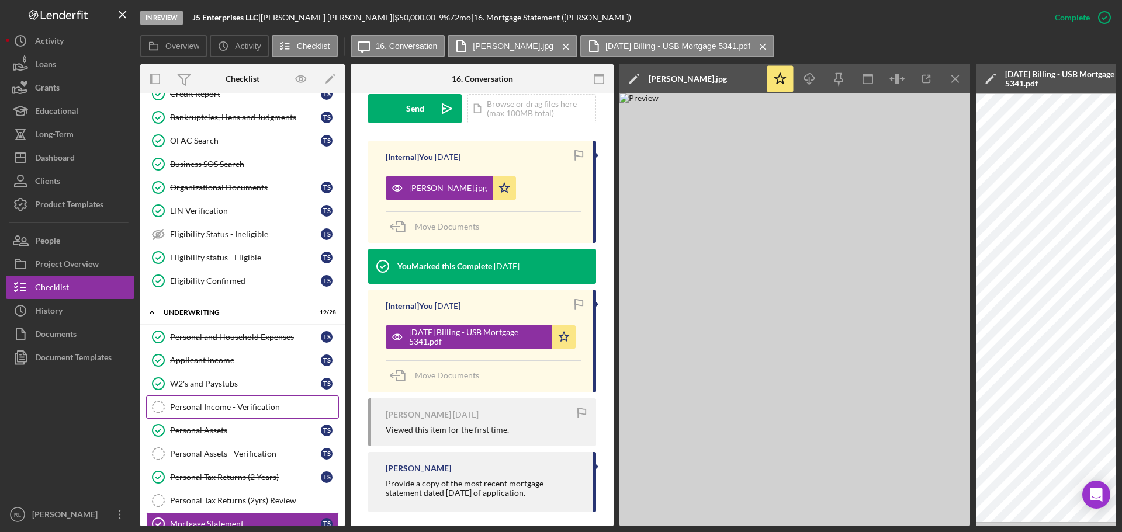
scroll to position [292, 0]
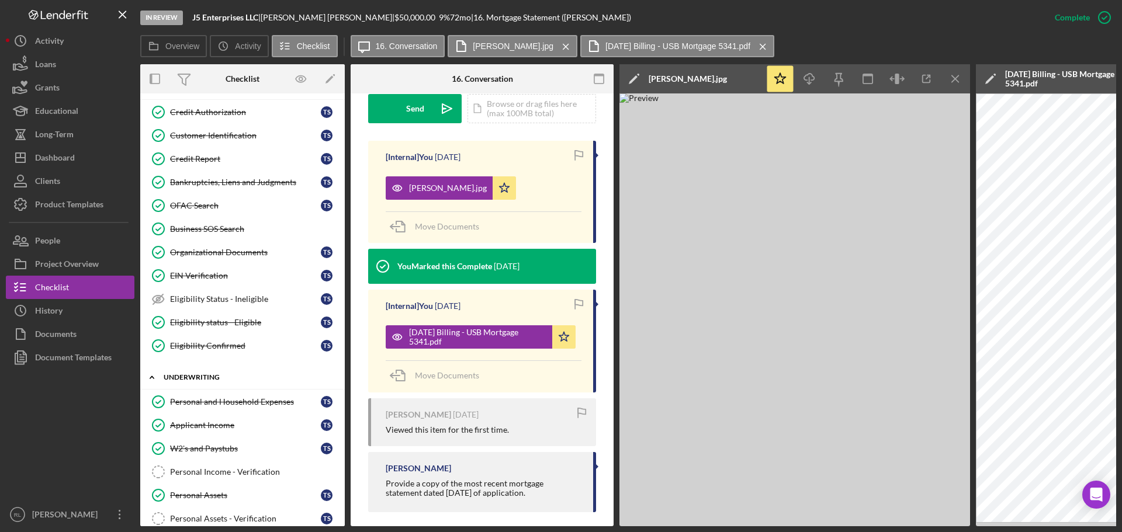
click at [149, 376] on icon "Icon/Expander" at bounding box center [151, 377] width 23 height 23
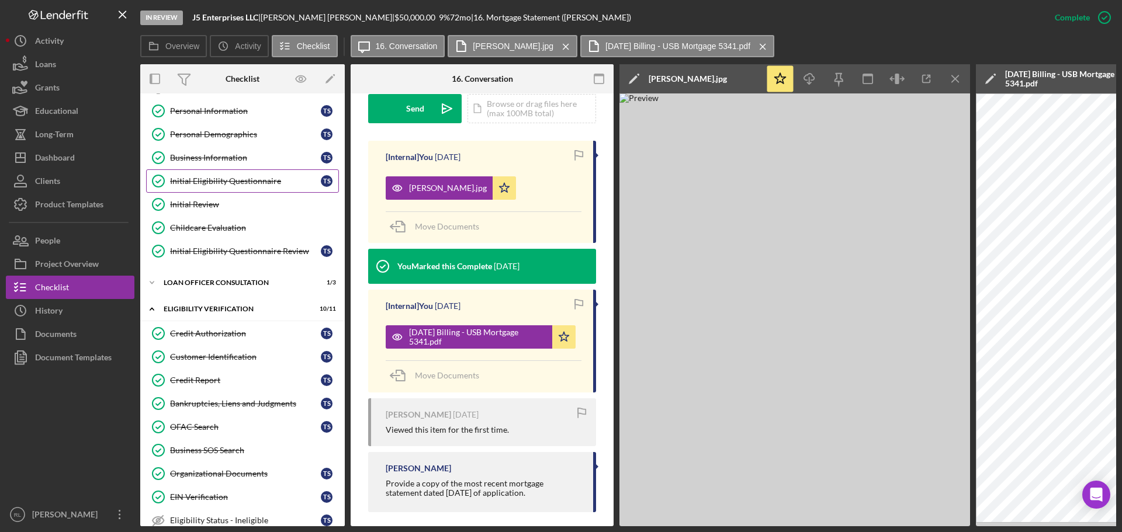
scroll to position [58, 0]
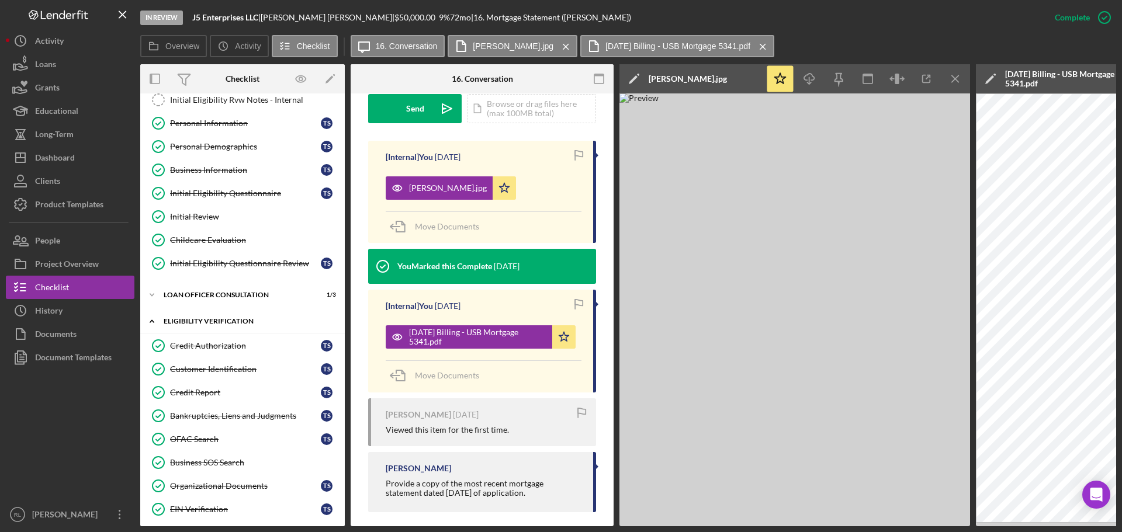
click at [154, 321] on icon "Icon/Expander" at bounding box center [151, 321] width 23 height 23
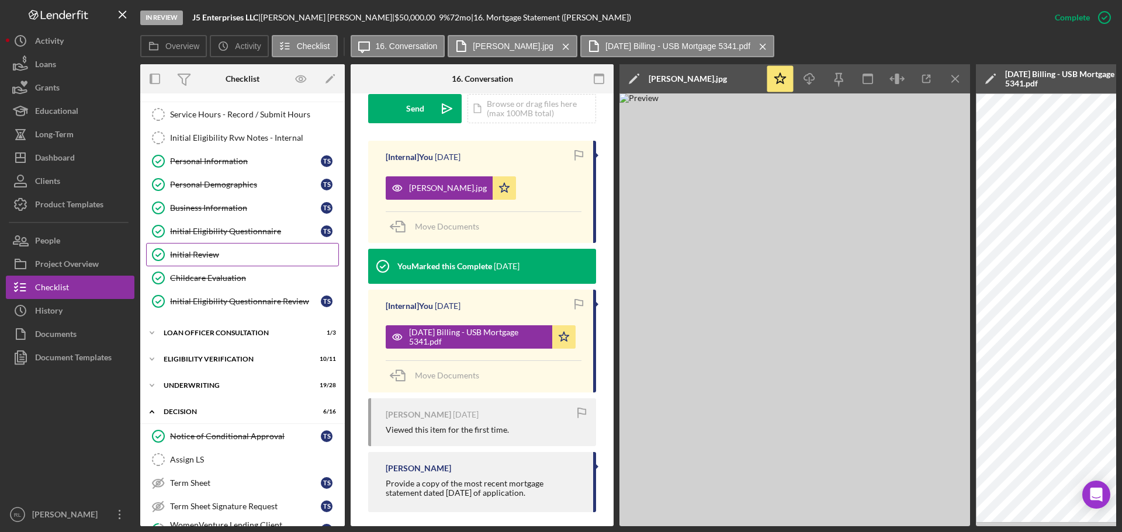
scroll to position [0, 0]
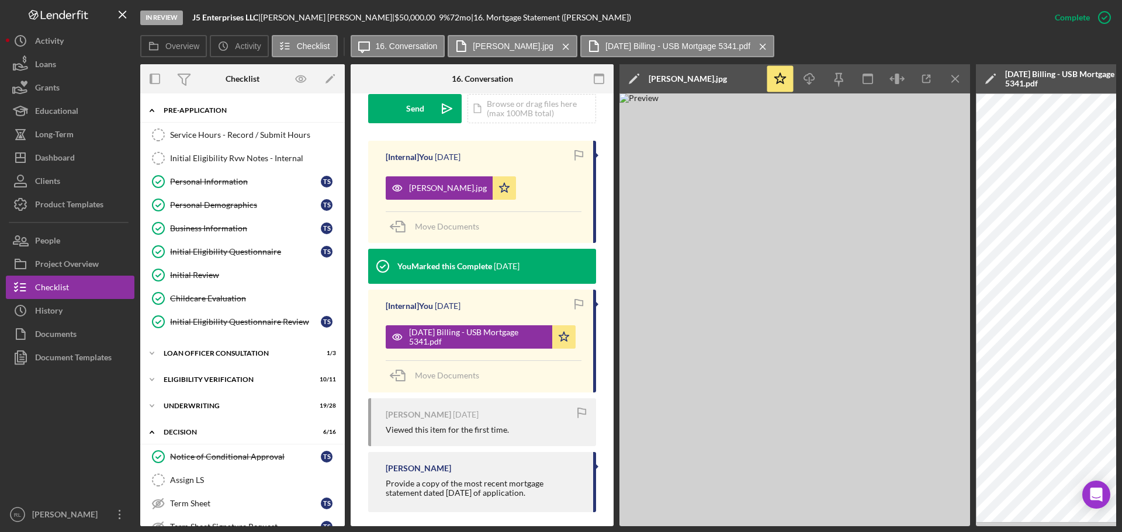
click at [152, 105] on icon "Icon/Expander" at bounding box center [151, 110] width 23 height 23
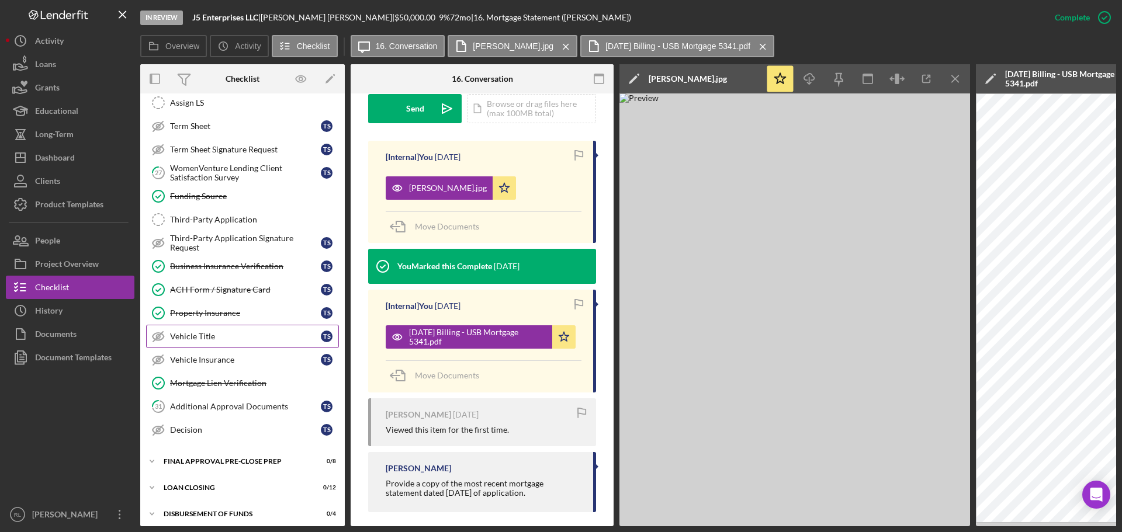
scroll to position [175, 0]
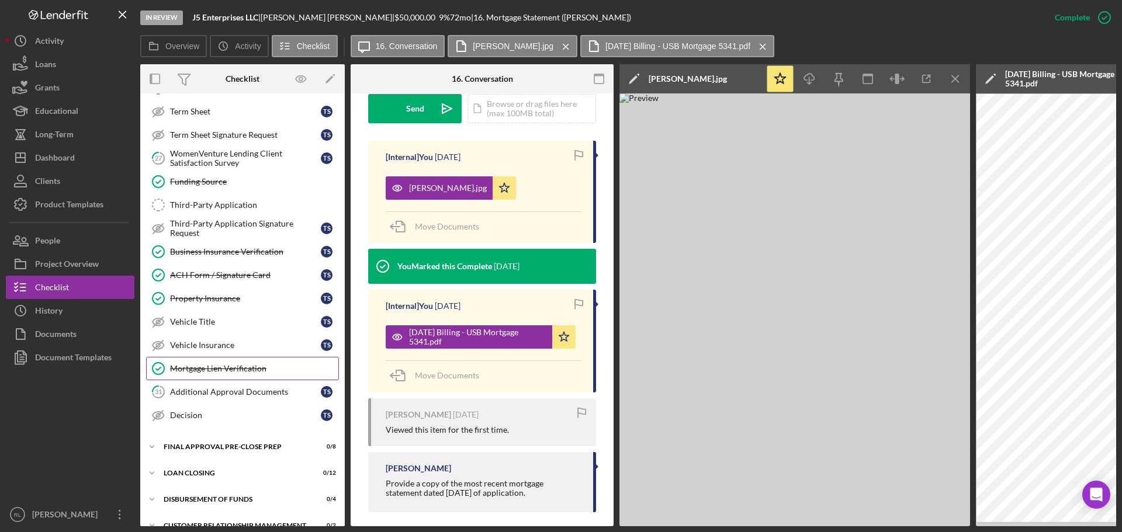
click at [223, 367] on div "Mortgage Lien Verification" at bounding box center [254, 368] width 168 height 9
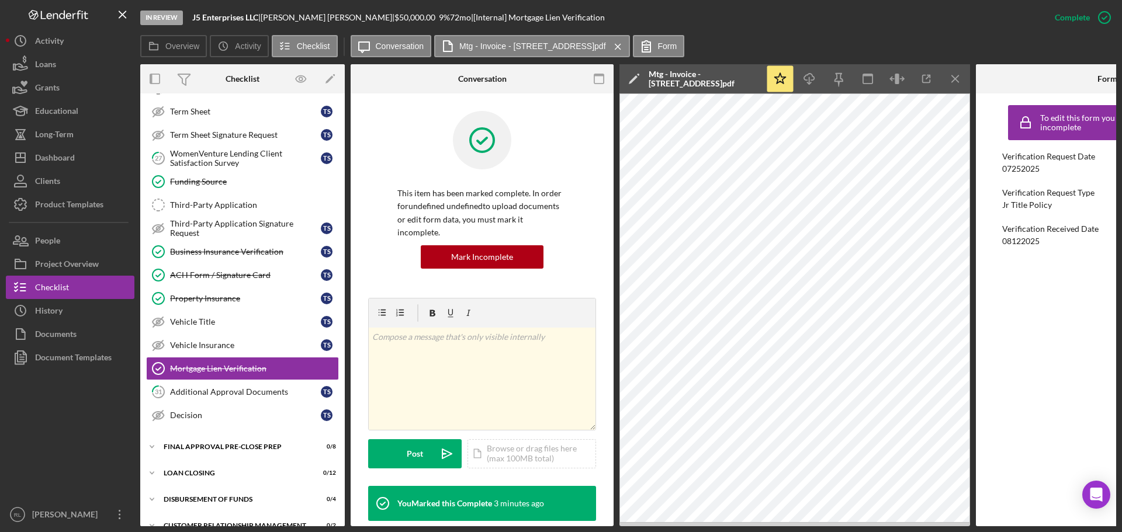
click at [948, 89] on icon "Icon/Menu Close" at bounding box center [955, 79] width 26 height 26
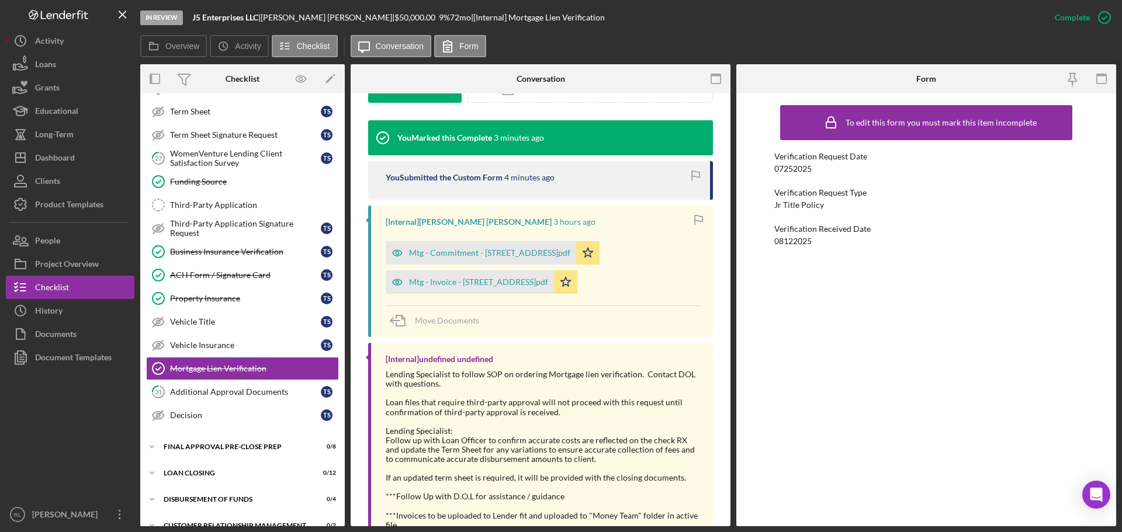
scroll to position [351, 0]
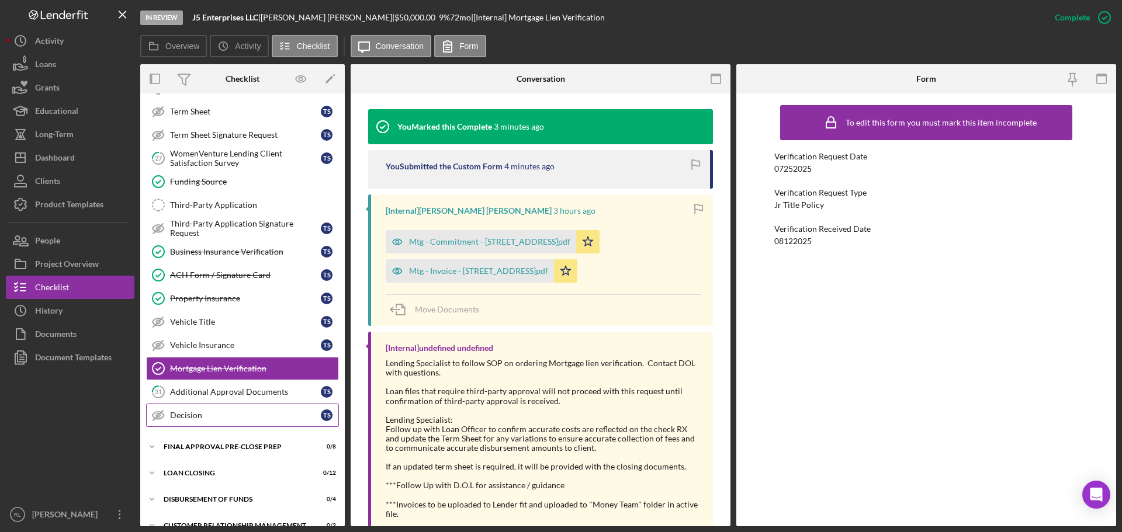
click at [196, 415] on div "Decision" at bounding box center [245, 415] width 151 height 9
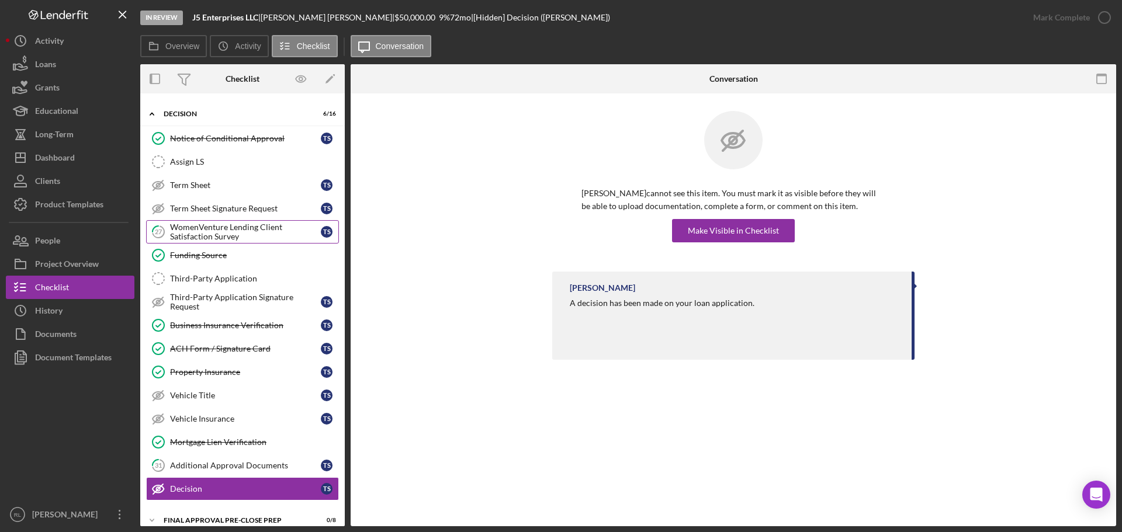
scroll to position [102, 0]
click at [236, 234] on div "WomenVenture Lending Client Satisfaction Survey" at bounding box center [245, 231] width 151 height 19
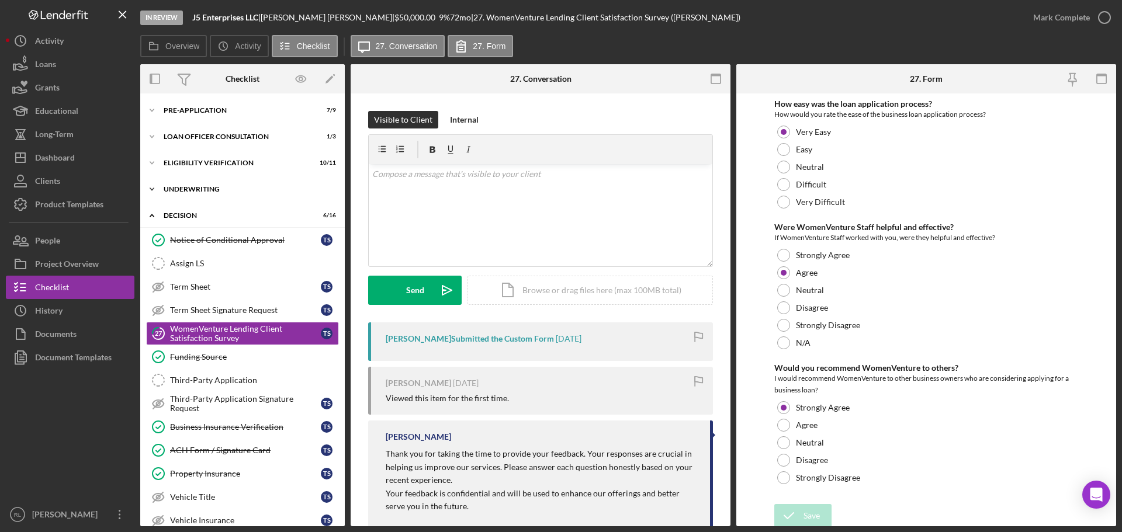
click at [233, 193] on div "Icon/Expander Underwriting 19 / 28" at bounding box center [242, 189] width 204 height 23
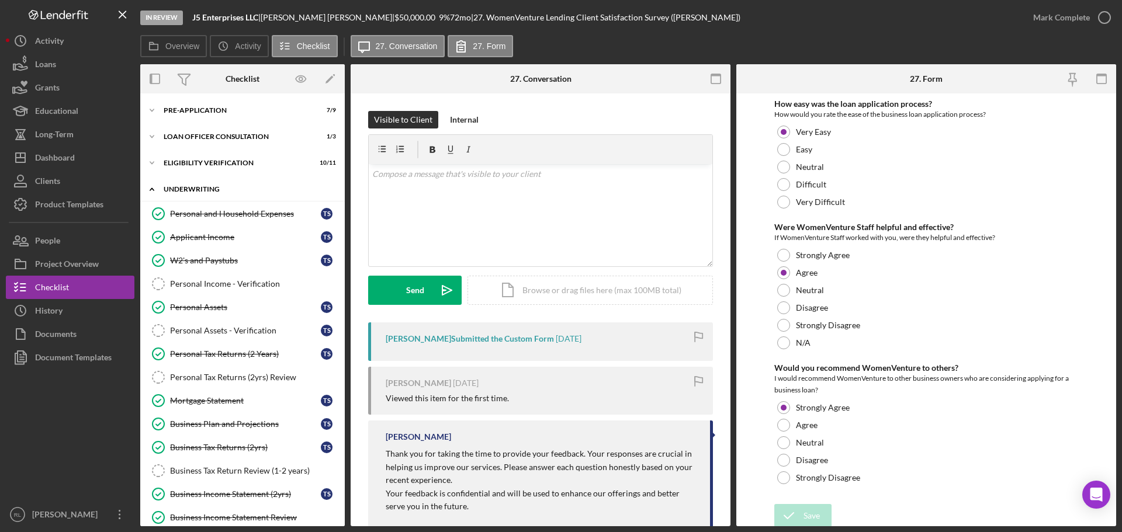
click at [202, 193] on div "Icon/Expander Underwriting 19 / 28" at bounding box center [242, 190] width 204 height 24
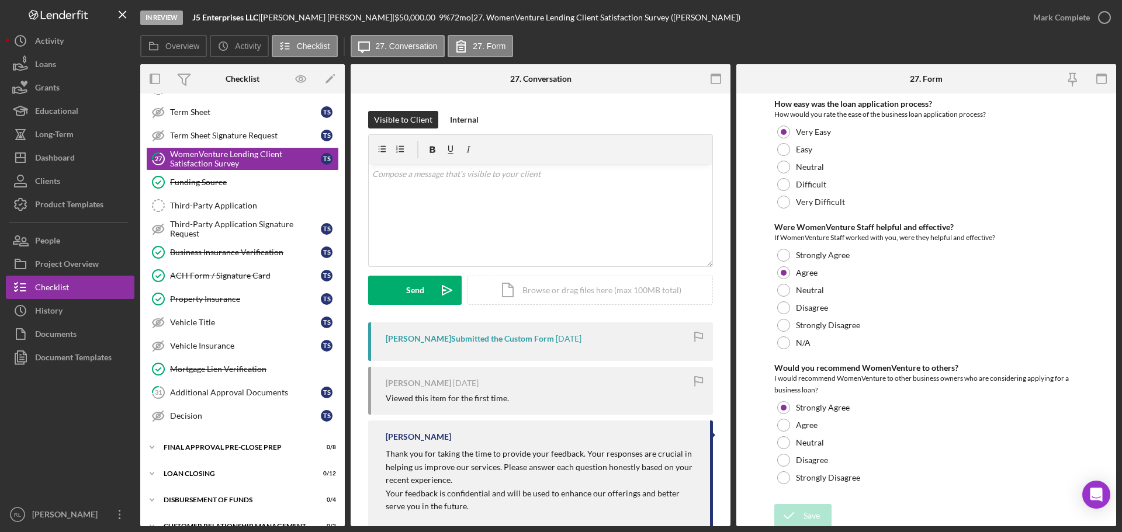
scroll to position [175, 0]
click at [76, 162] on button "Icon/Dashboard Dashboard" at bounding box center [70, 157] width 129 height 23
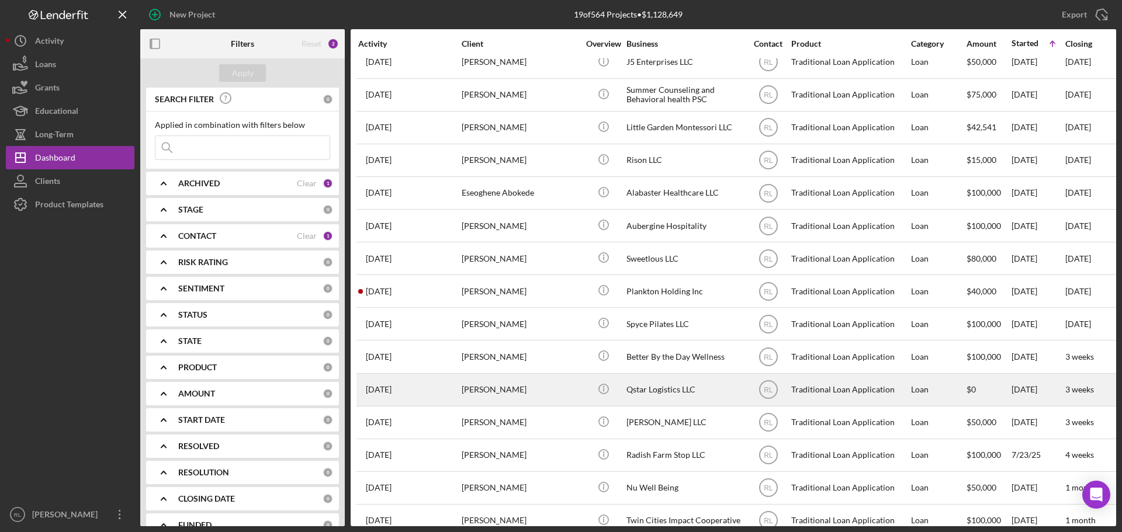
scroll to position [169, 0]
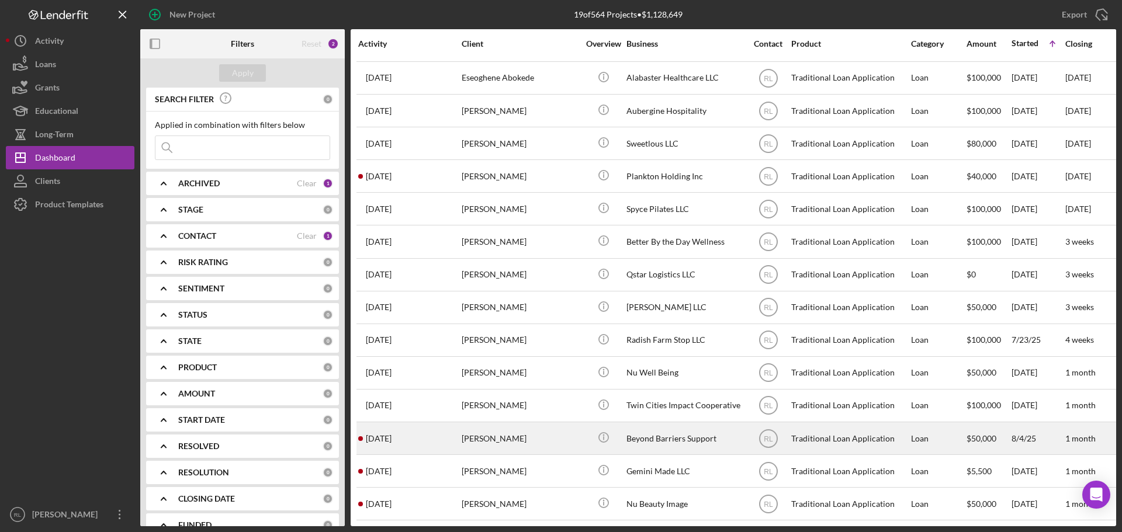
click at [545, 433] on div "[PERSON_NAME]" at bounding box center [520, 438] width 117 height 31
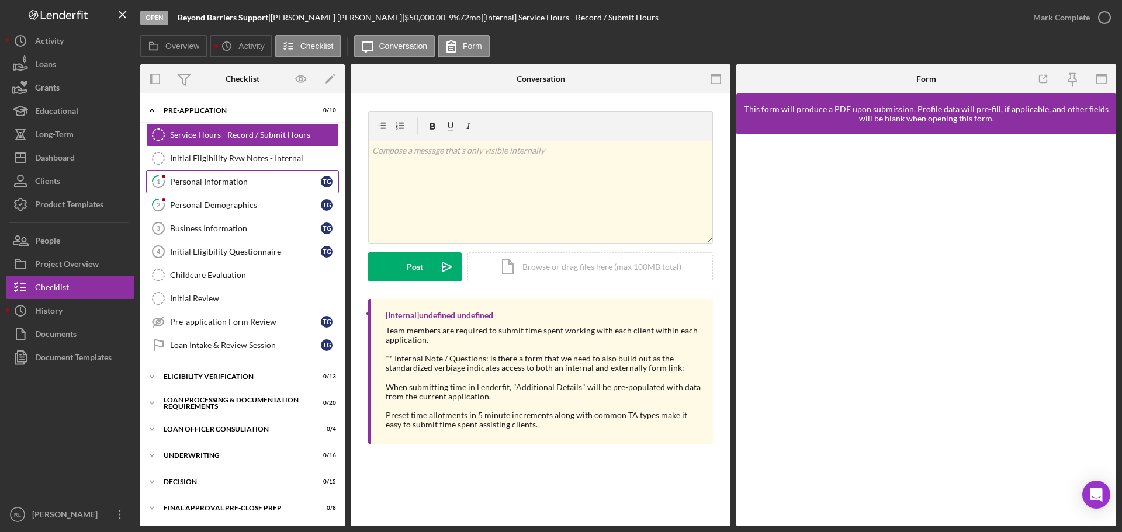
click at [251, 175] on link "1 Personal Information T G" at bounding box center [242, 181] width 193 height 23
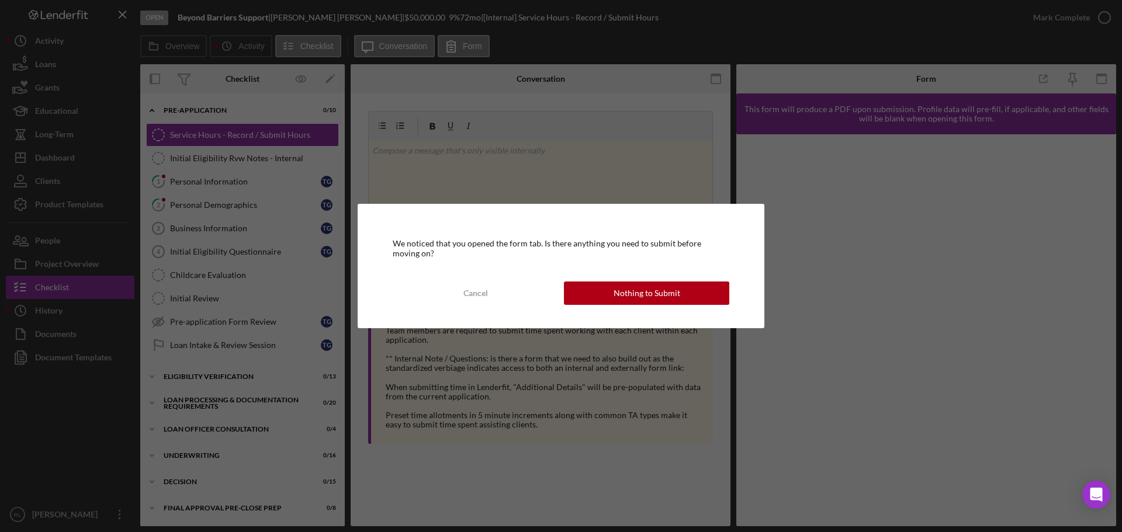
click at [649, 292] on div "Nothing to Submit" at bounding box center [646, 293] width 67 height 23
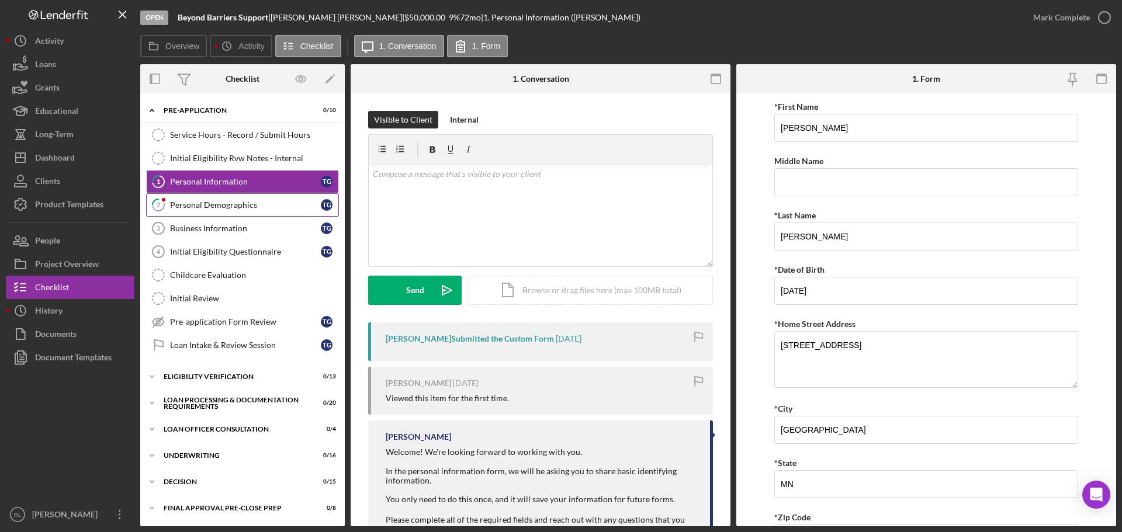
click at [236, 212] on link "2 Personal Demographics T G" at bounding box center [242, 204] width 193 height 23
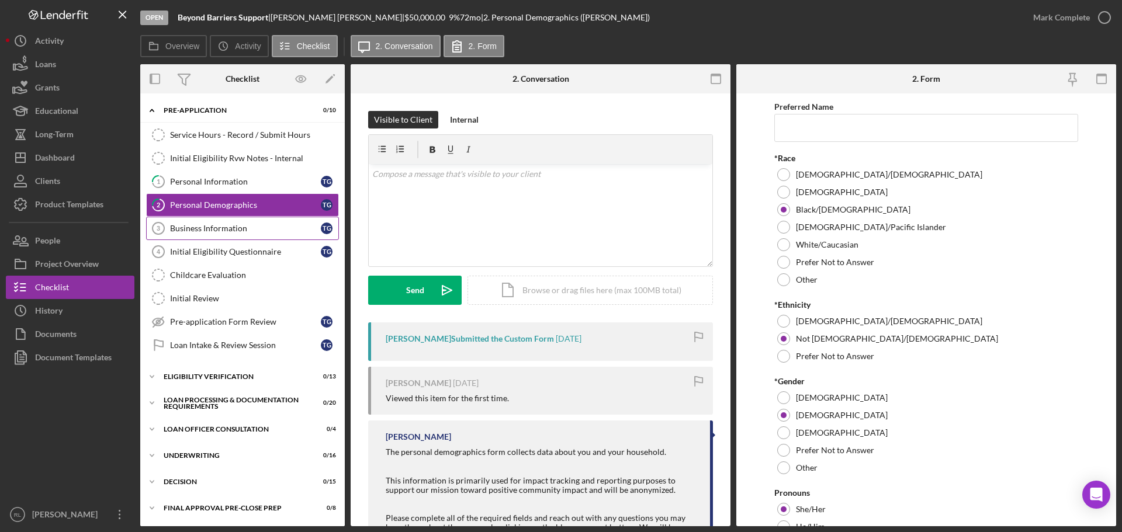
click at [242, 233] on div "Business Information" at bounding box center [245, 228] width 151 height 9
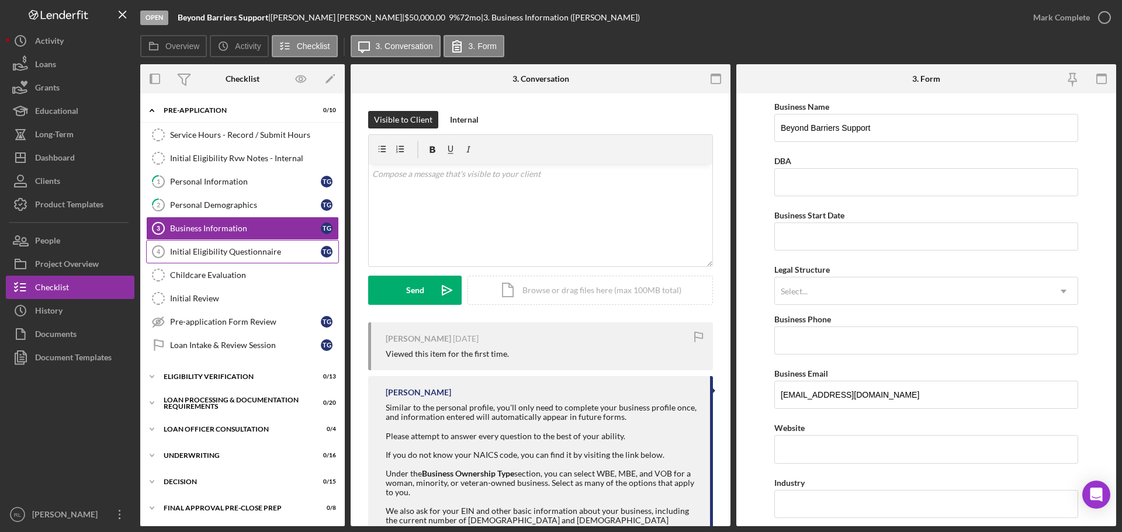
click at [222, 247] on div "Initial Eligibility Questionnaire" at bounding box center [245, 251] width 151 height 9
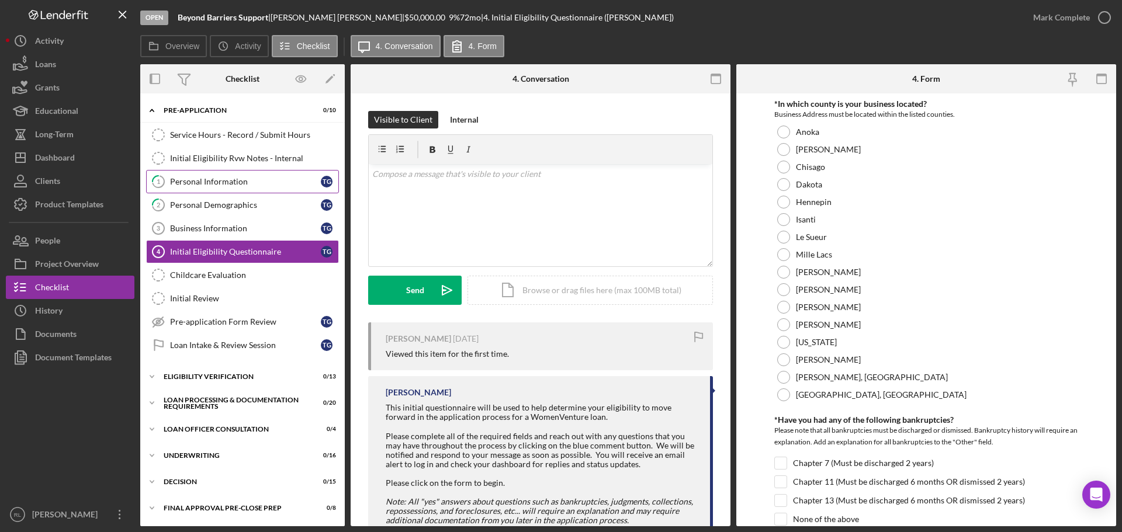
click at [230, 183] on div "Personal Information" at bounding box center [245, 181] width 151 height 9
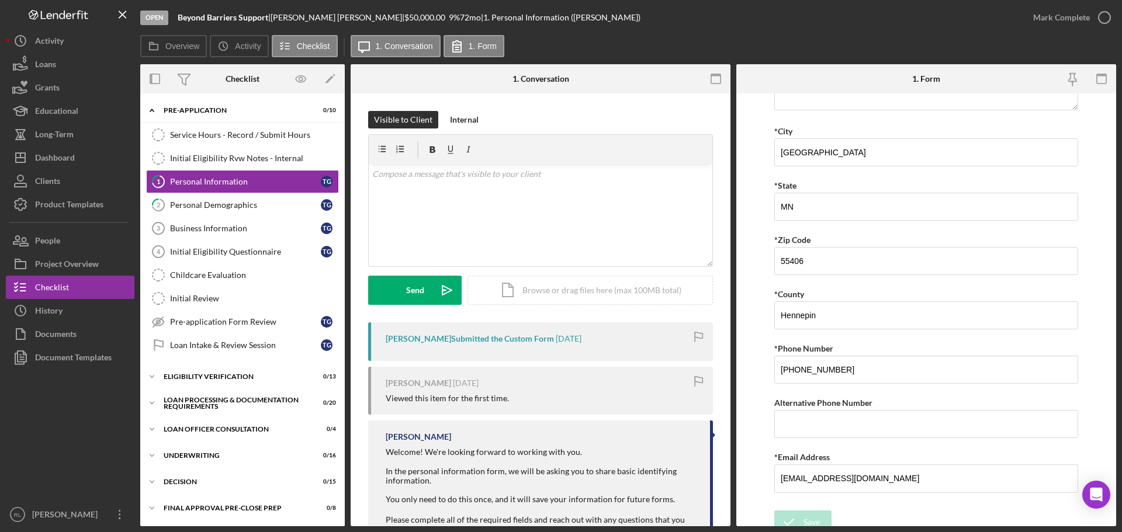
scroll to position [287, 0]
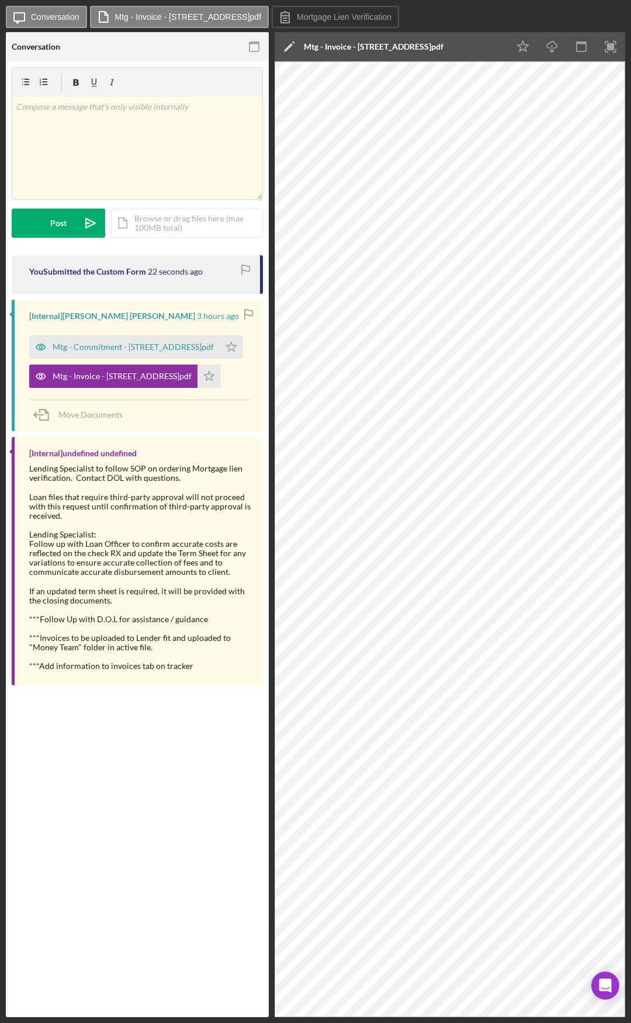
click at [96, 532] on div "Mortgage Lien Verification Mortgage Lien Verification v Color teal Color pink R…" at bounding box center [137, 539] width 263 height 956
click at [256, 41] on icon "button" at bounding box center [254, 47] width 26 height 26
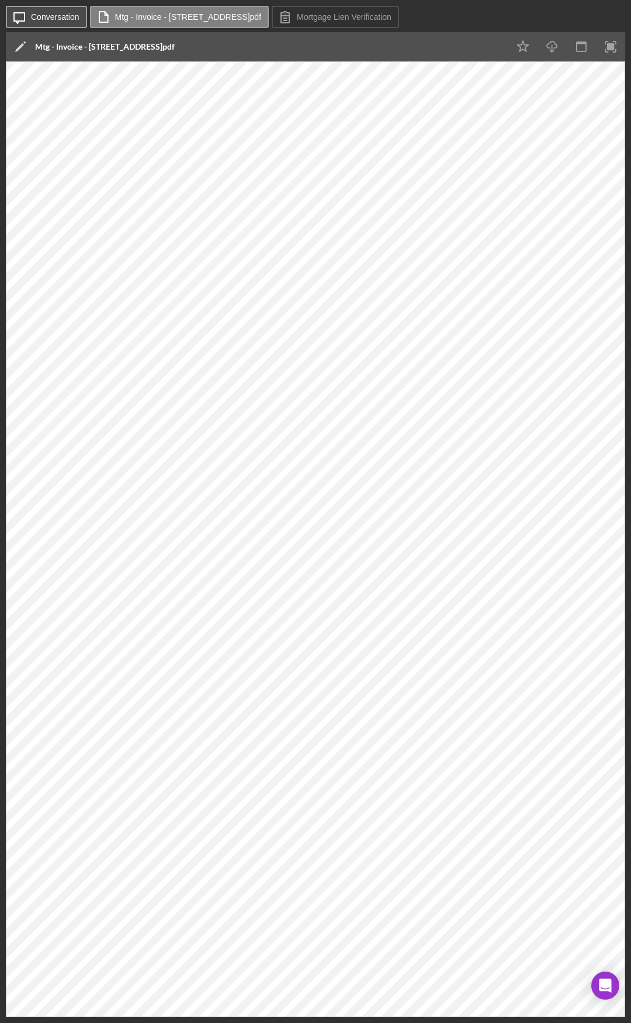
click at [50, 22] on button "Icon/Message Conversation" at bounding box center [46, 17] width 81 height 22
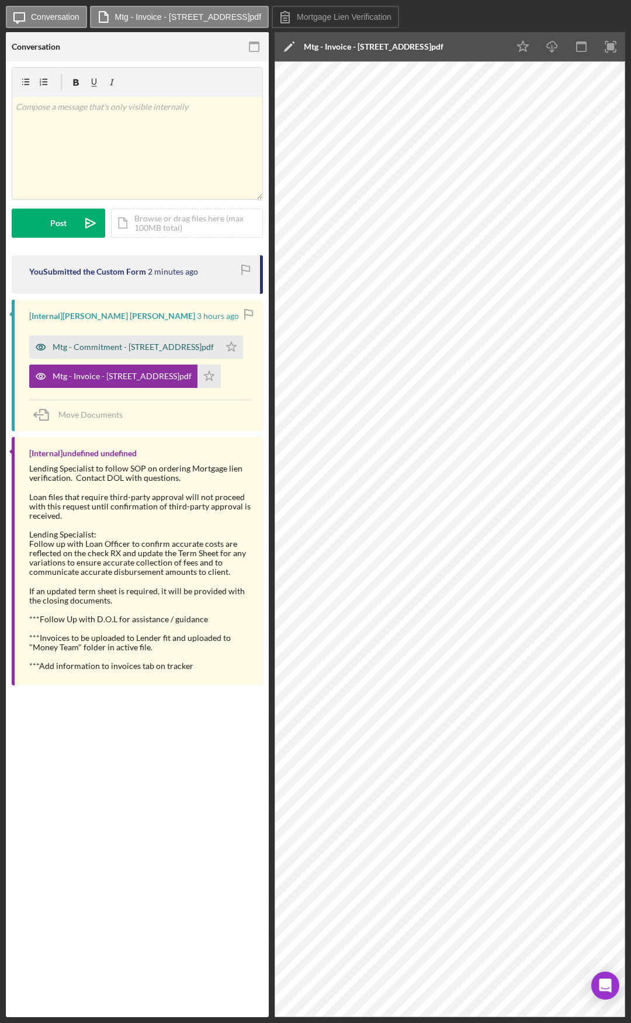
click at [99, 348] on div "Mtg - Commitment - [STREET_ADDRESS]pdf" at bounding box center [133, 346] width 161 height 9
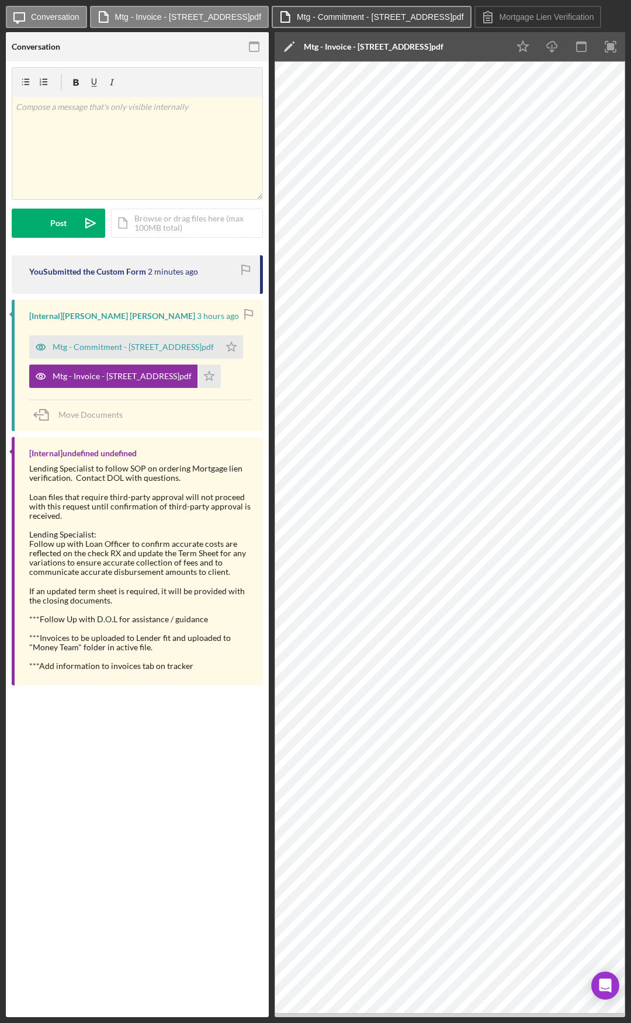
click at [354, 19] on label "Mtg - Commitment - [STREET_ADDRESS]pdf" at bounding box center [380, 16] width 167 height 9
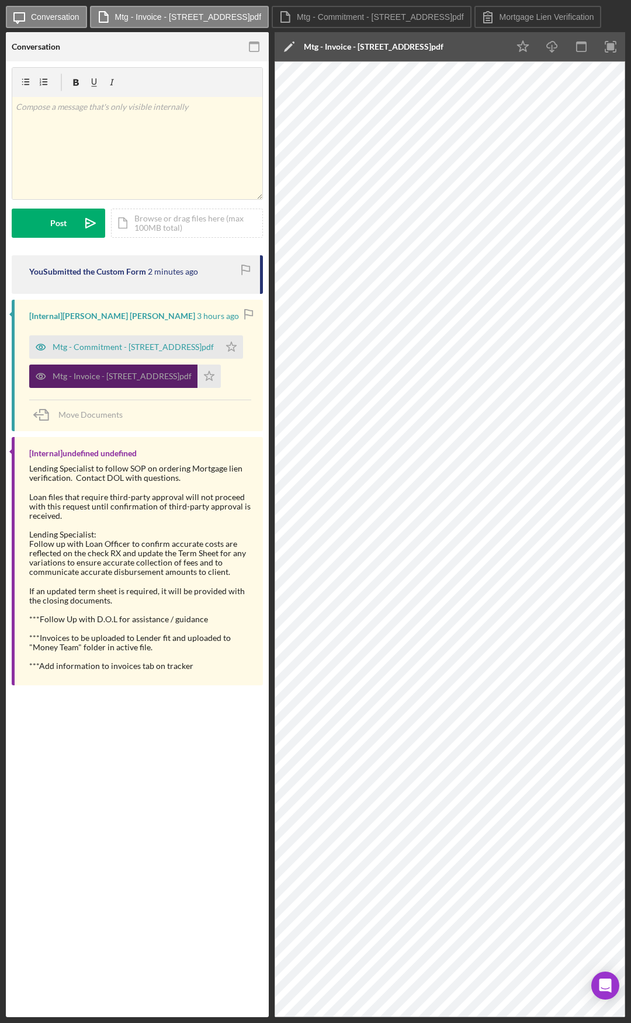
click at [137, 375] on div "Mtg - Invoice - [STREET_ADDRESS]pdf" at bounding box center [122, 376] width 139 height 9
click at [582, 48] on icon "button" at bounding box center [581, 47] width 26 height 26
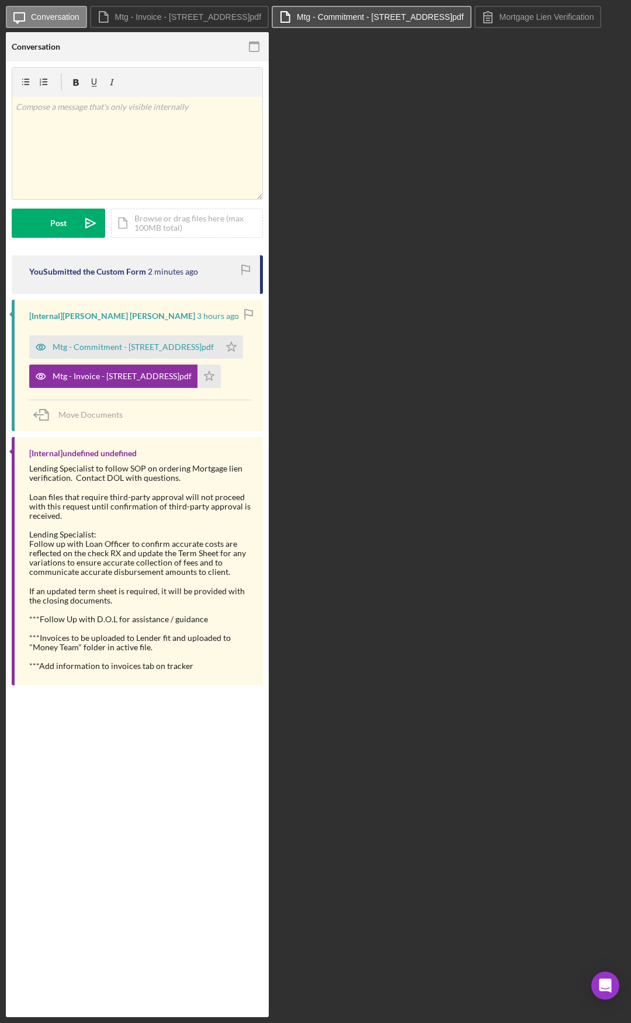
click at [343, 17] on label "Mtg - Commitment - [STREET_ADDRESS]pdf" at bounding box center [380, 16] width 167 height 9
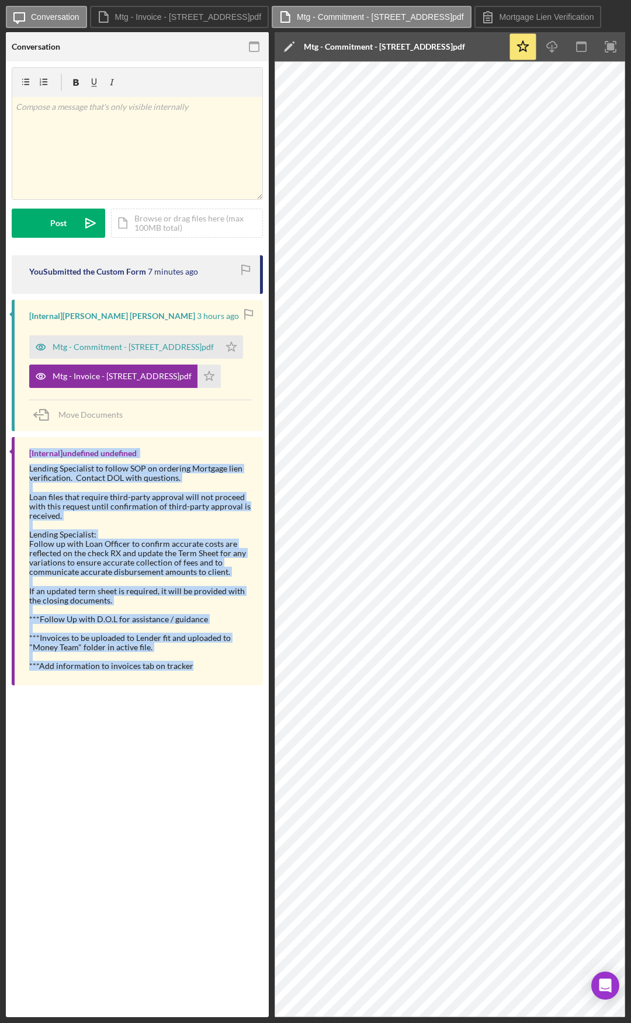
drag, startPoint x: 200, startPoint y: 670, endPoint x: 23, endPoint y: 453, distance: 279.0
click at [23, 453] on div "[Internal] undefined undefined Lending Specialist to follow SOP on ordering Mor…" at bounding box center [137, 561] width 251 height 248
drag, startPoint x: 22, startPoint y: 449, endPoint x: 206, endPoint y: 667, distance: 285.3
click at [206, 532] on div "[Internal] undefined undefined Lending Specialist to follow SOP on ordering Mor…" at bounding box center [137, 561] width 251 height 248
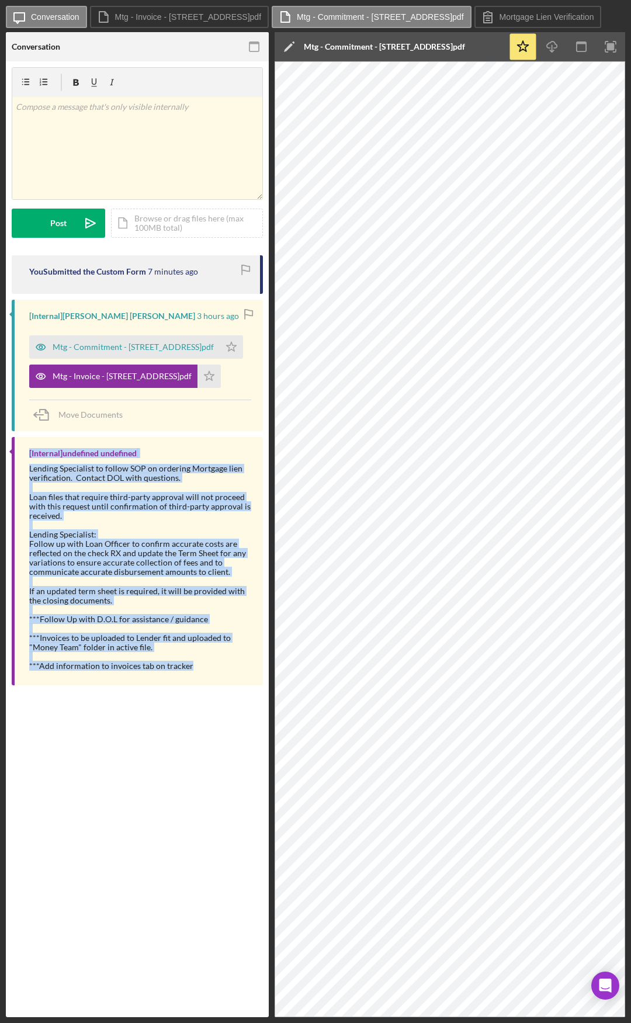
click at [206, 532] on div "***Add information to invoices tab on tracker" at bounding box center [140, 665] width 222 height 9
drag, startPoint x: 216, startPoint y: 667, endPoint x: 20, endPoint y: 454, distance: 289.1
click at [20, 454] on div "[Internal] undefined undefined Lending Specialist to follow SOP on ordering Mor…" at bounding box center [137, 561] width 251 height 248
drag, startPoint x: 21, startPoint y: 453, endPoint x: 206, endPoint y: 661, distance: 277.7
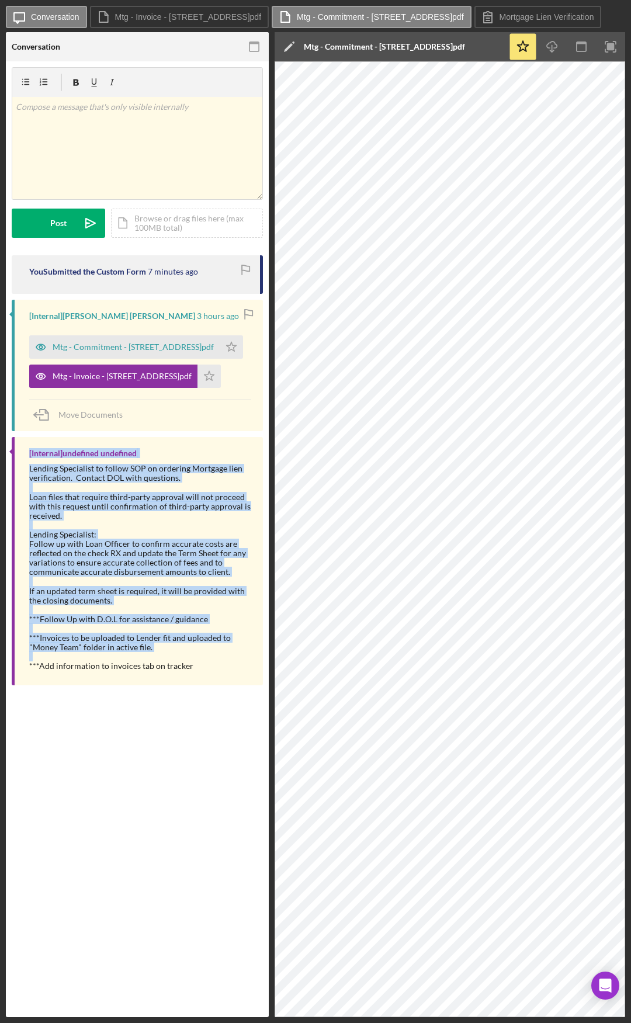
click at [206, 532] on div "[Internal] undefined undefined Lending Specialist to follow SOP on ordering Mor…" at bounding box center [137, 561] width 251 height 248
click at [206, 532] on div at bounding box center [140, 656] width 222 height 9
drag, startPoint x: 214, startPoint y: 661, endPoint x: 22, endPoint y: 456, distance: 281.1
click at [22, 456] on div "[Internal] undefined undefined Lending Specialist to follow SOP on ordering Mor…" at bounding box center [137, 561] width 251 height 248
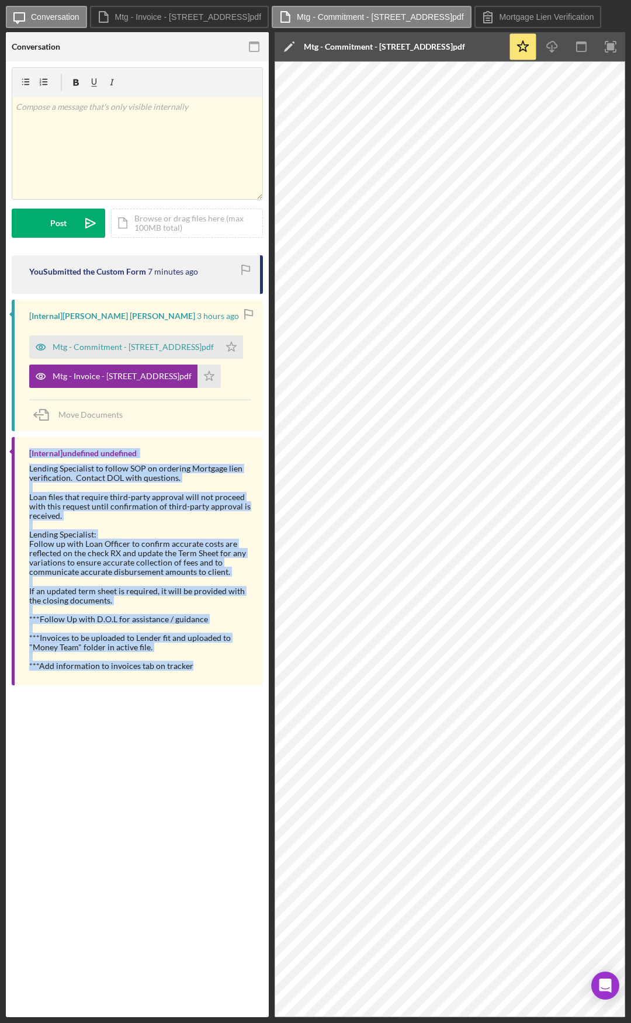
drag, startPoint x: 20, startPoint y: 449, endPoint x: 199, endPoint y: 666, distance: 281.4
click at [199, 532] on div "[Internal] undefined undefined Lending Specialist to follow SOP on ordering Mor…" at bounding box center [137, 561] width 251 height 248
click at [199, 532] on div "***Add information to invoices tab on tracker" at bounding box center [140, 665] width 222 height 9
